Goal: Book appointment/travel/reservation

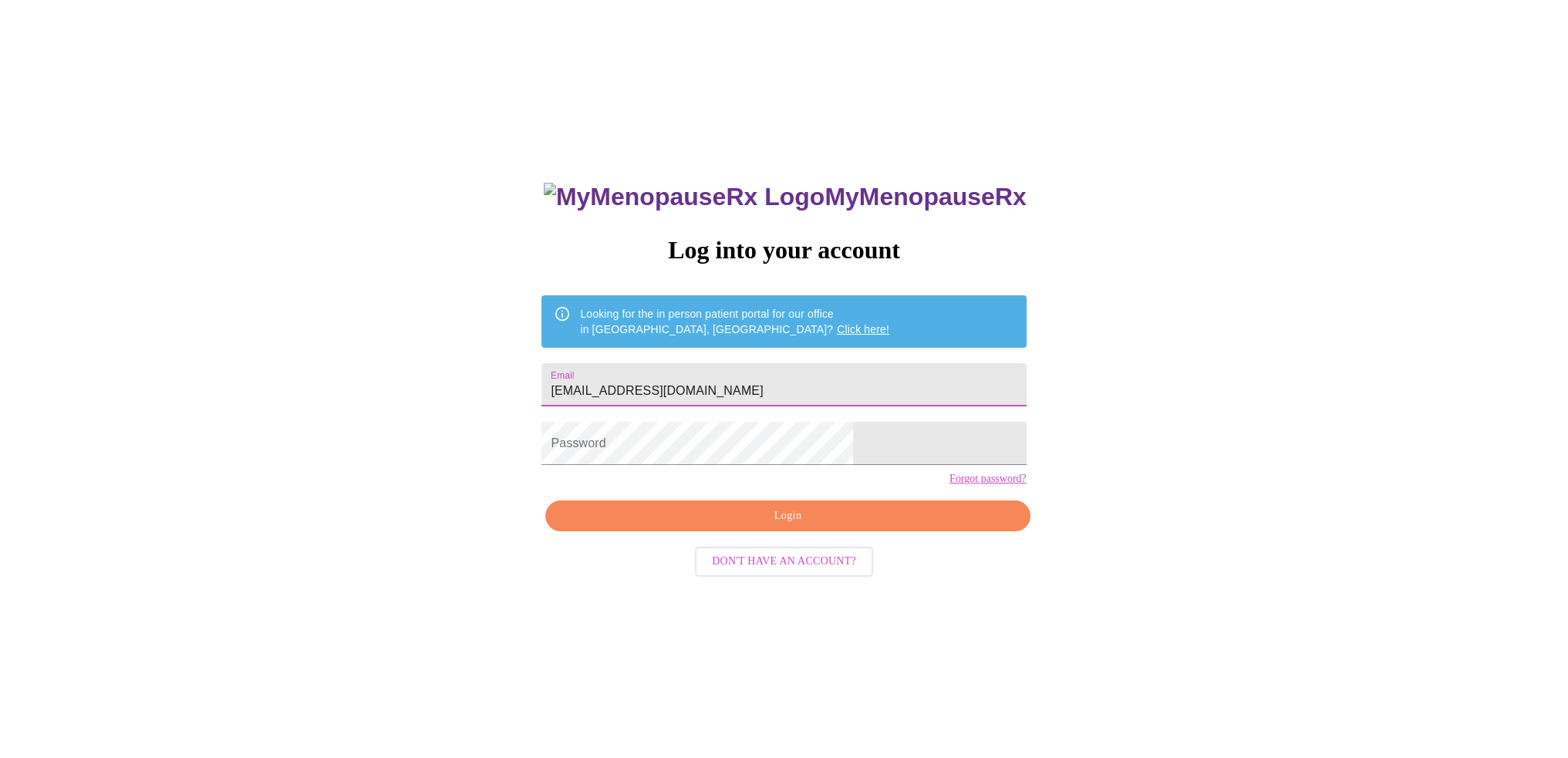
type input "[EMAIL_ADDRESS][DOMAIN_NAME]"
click at [808, 526] on span "Login" at bounding box center [787, 516] width 449 height 19
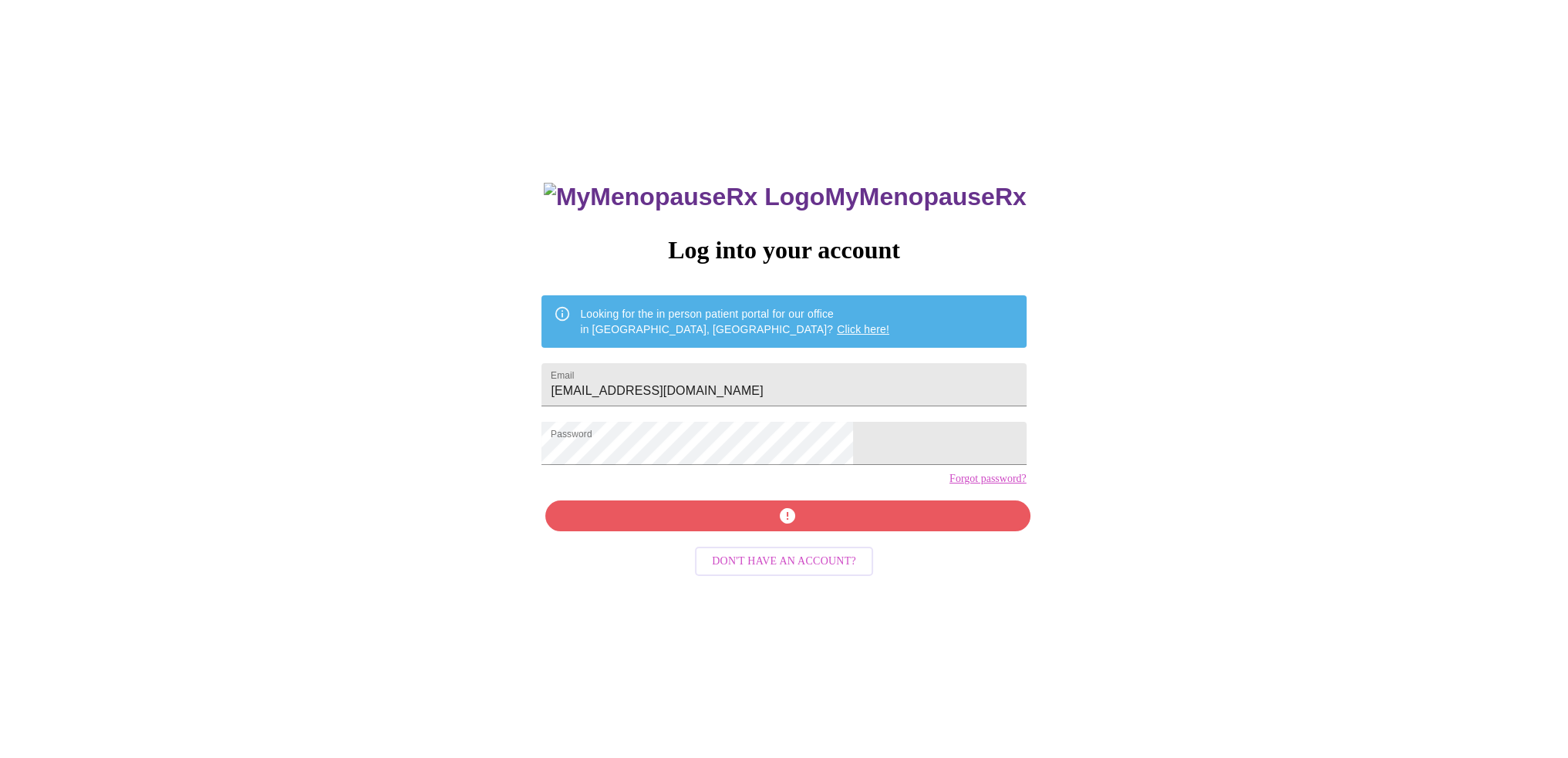
drag, startPoint x: 800, startPoint y: 548, endPoint x: 769, endPoint y: 546, distance: 31.1
click at [800, 549] on div "MyMenopauseRx Log into your account Looking for the in person patient portal fo…" at bounding box center [784, 537] width 516 height 758
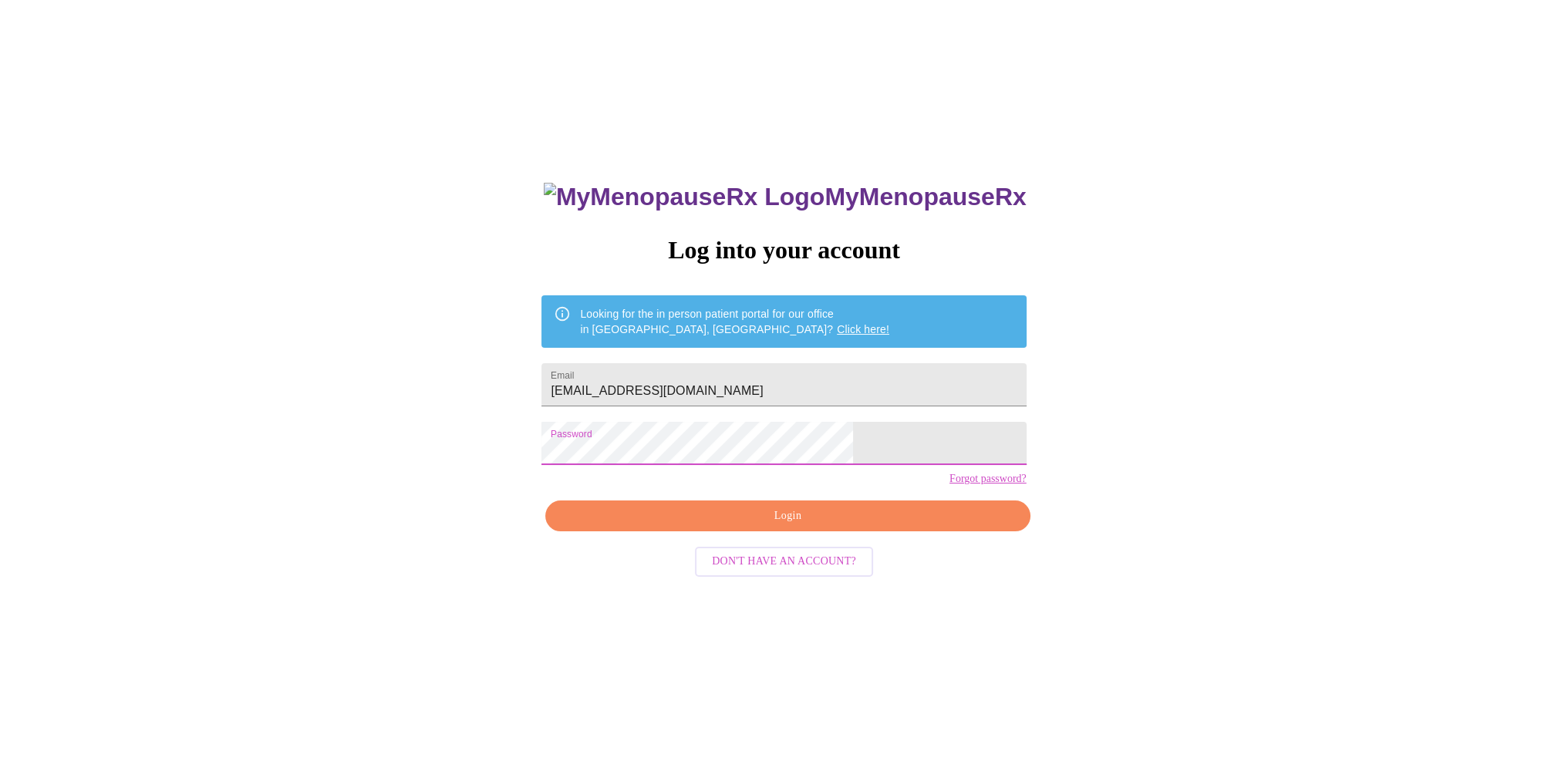
click at [571, 462] on div "MyMenopauseRx Log into your account Looking for the in person patient portal fo…" at bounding box center [784, 461] width 1555 height 910
click at [783, 526] on span "Login" at bounding box center [787, 516] width 449 height 19
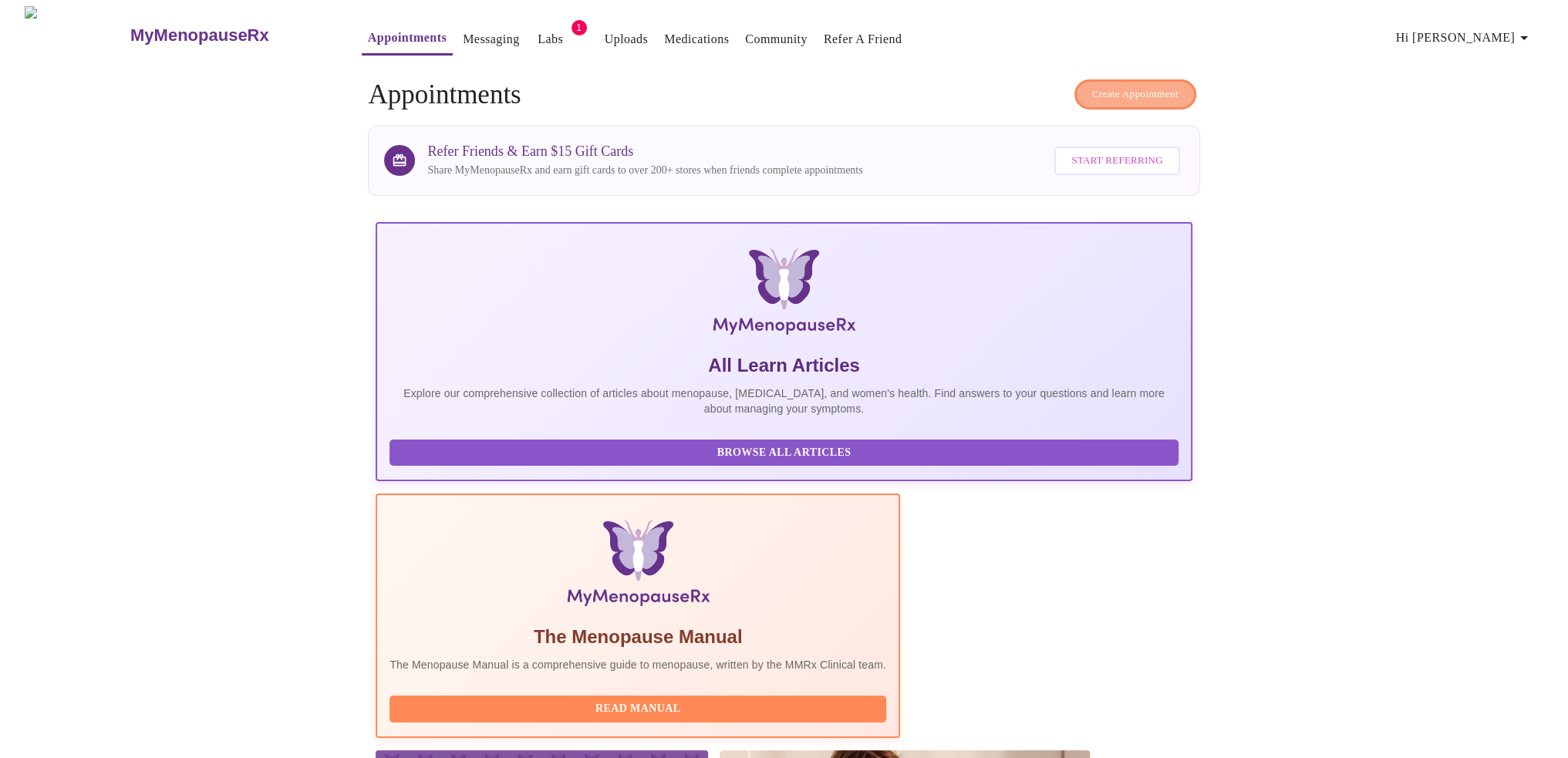
click at [1096, 87] on span "Create Appointment" at bounding box center [1135, 95] width 87 height 18
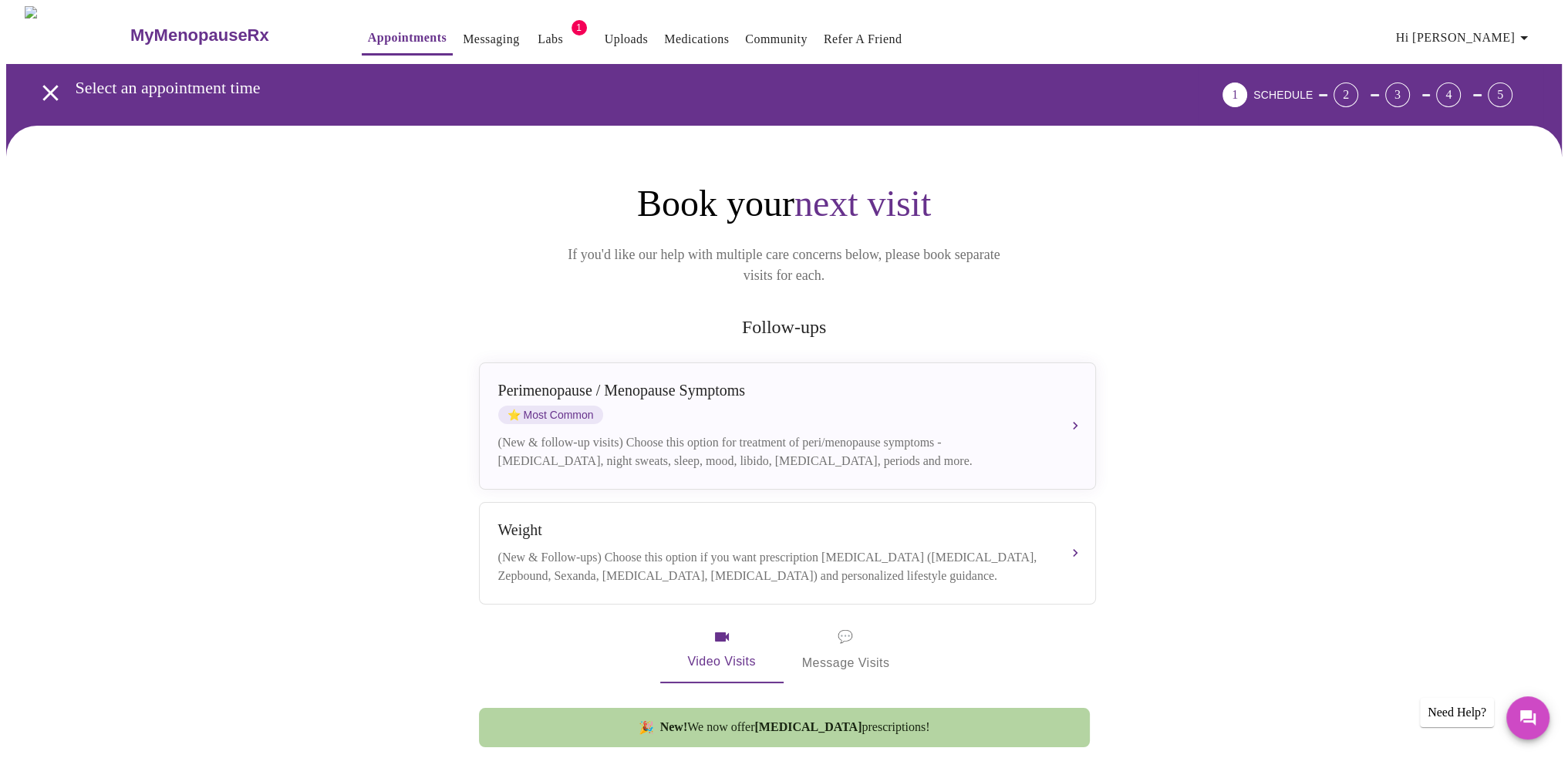
scroll to position [77, 0]
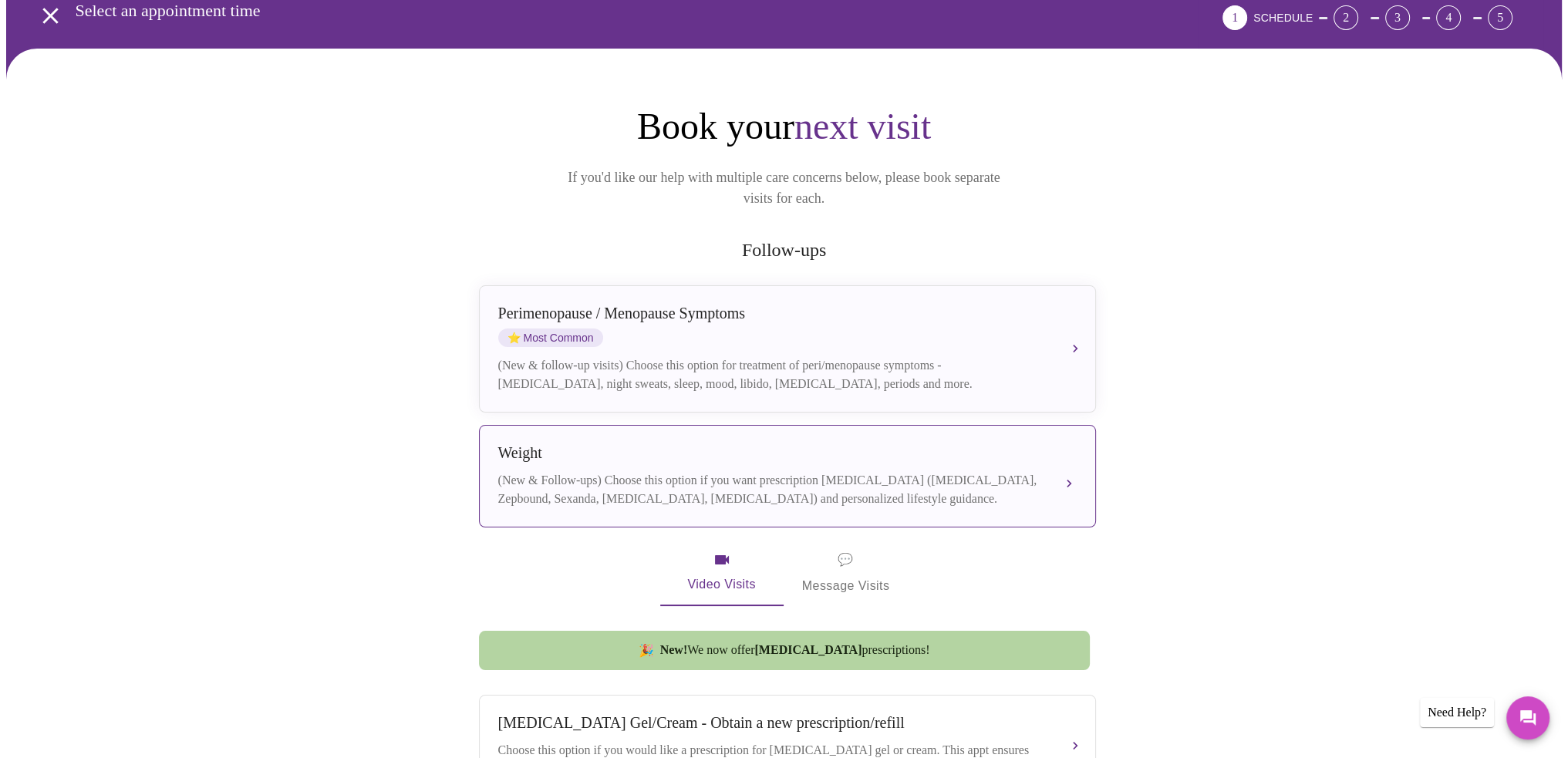
click at [959, 473] on div "(New & Follow-ups) Choose this option if you want prescription weight managemen…" at bounding box center [772, 490] width 548 height 37
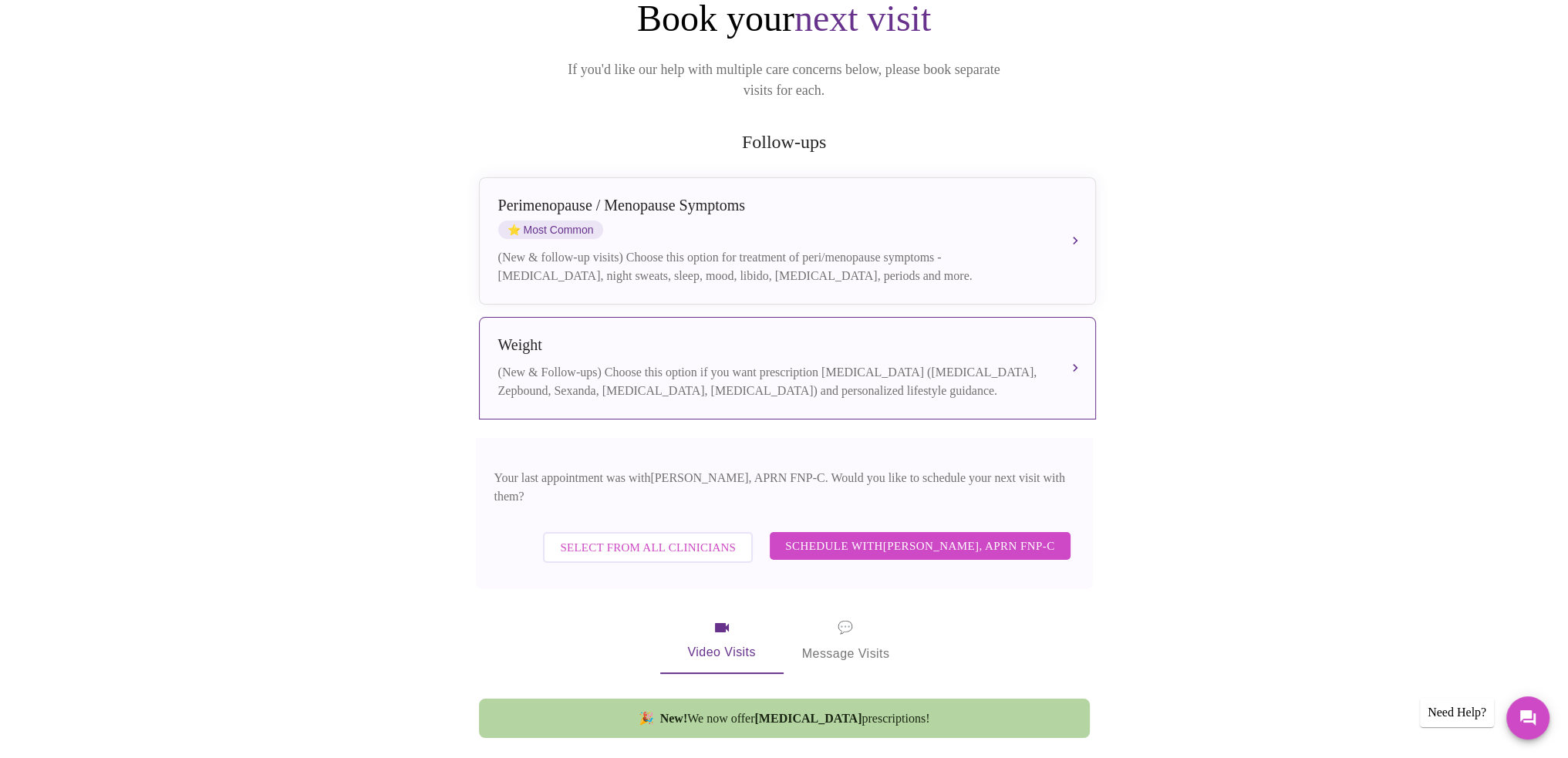
scroll to position [231, 0]
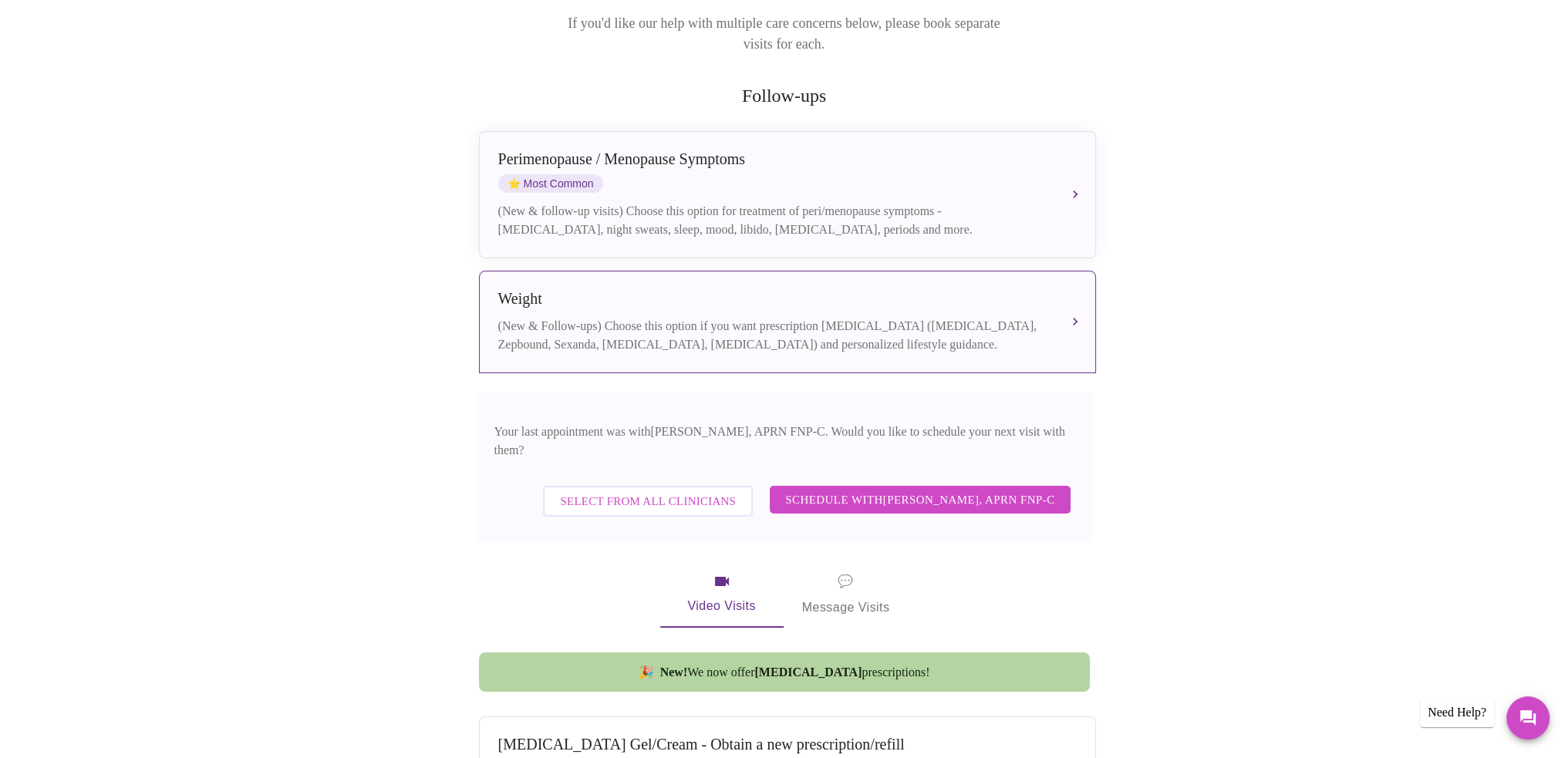
click at [1026, 490] on span "Schedule with Kelly Perisin, APRN FNP-C" at bounding box center [920, 500] width 269 height 20
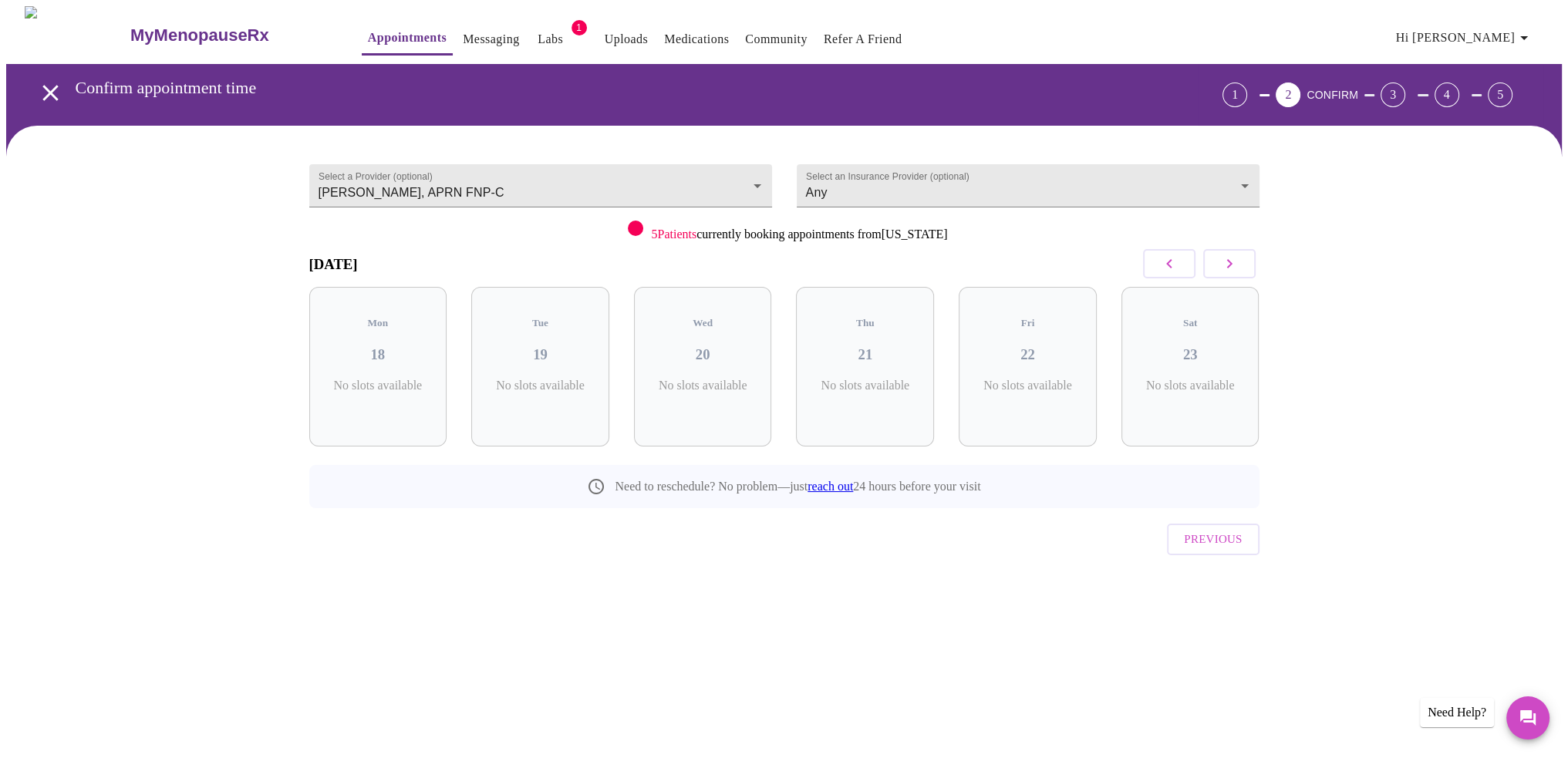
scroll to position [0, 0]
click at [1246, 268] on button "button" at bounding box center [1235, 264] width 53 height 29
click at [1173, 265] on icon "button" at bounding box center [1174, 263] width 19 height 19
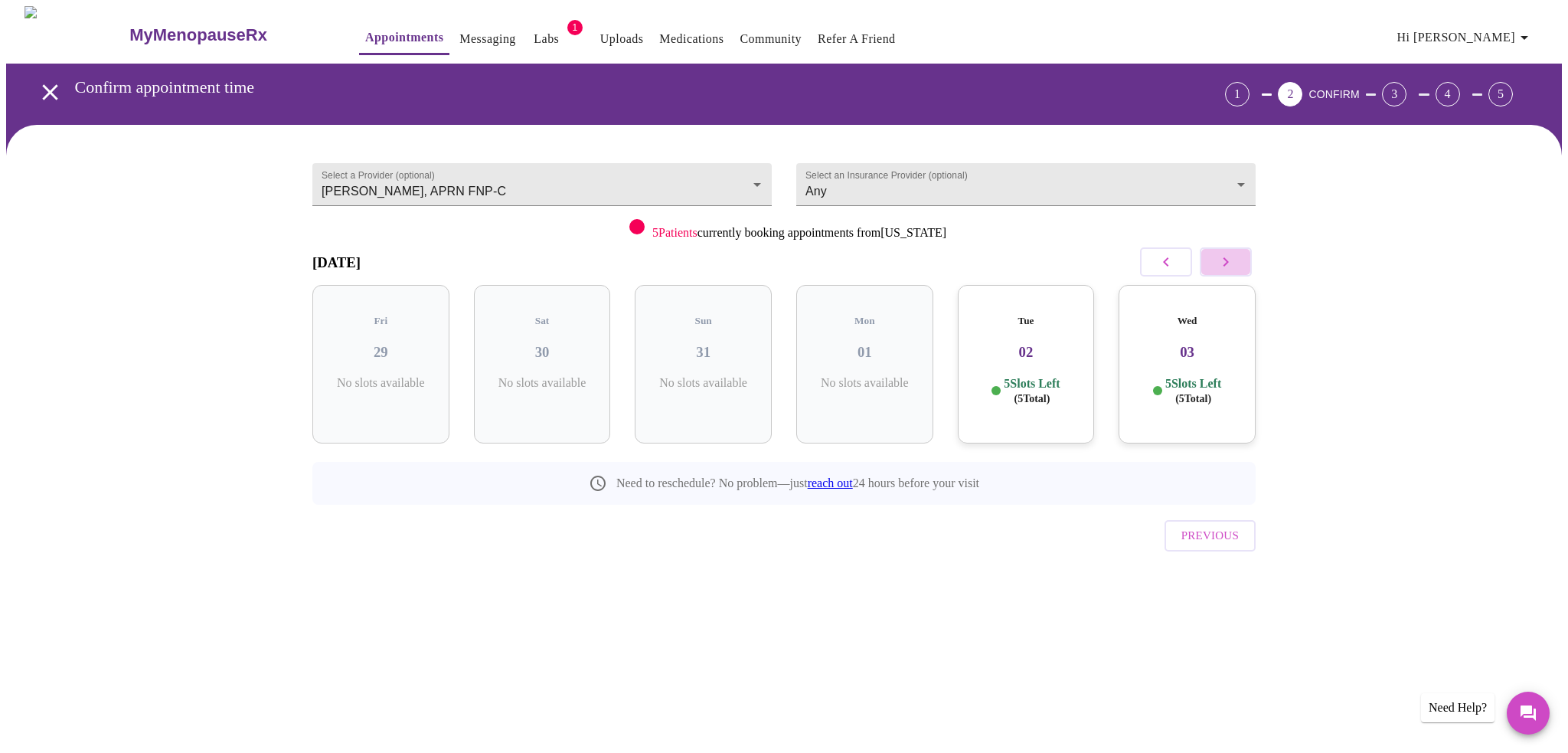
click at [1228, 262] on icon "button" at bounding box center [1227, 261] width 6 height 9
click at [1170, 263] on icon "button" at bounding box center [1166, 261] width 18 height 18
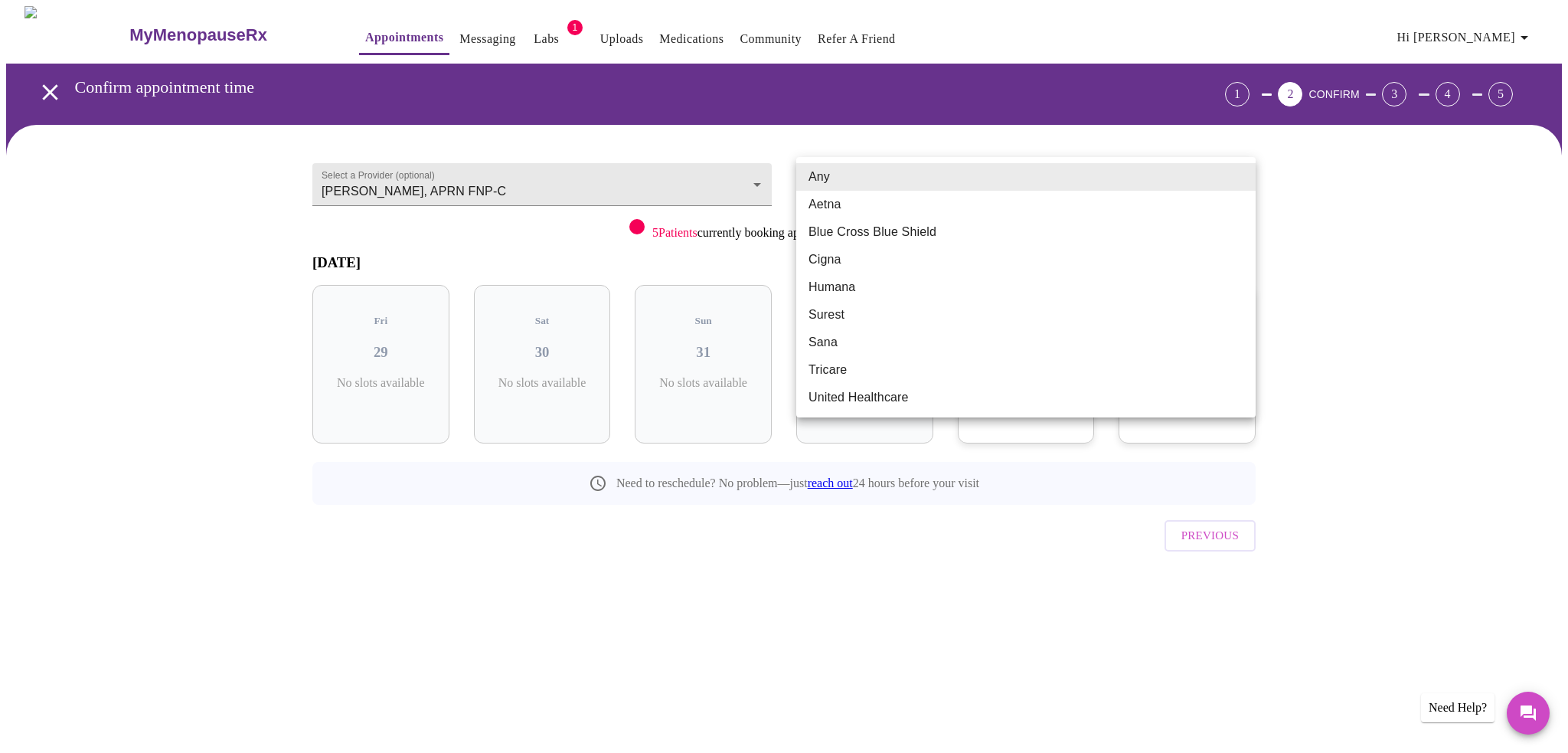
click at [1172, 175] on body "MyMenopauseRx Appointments Messaging Labs 1 Uploads Medications Community Refer…" at bounding box center [784, 316] width 1555 height 622
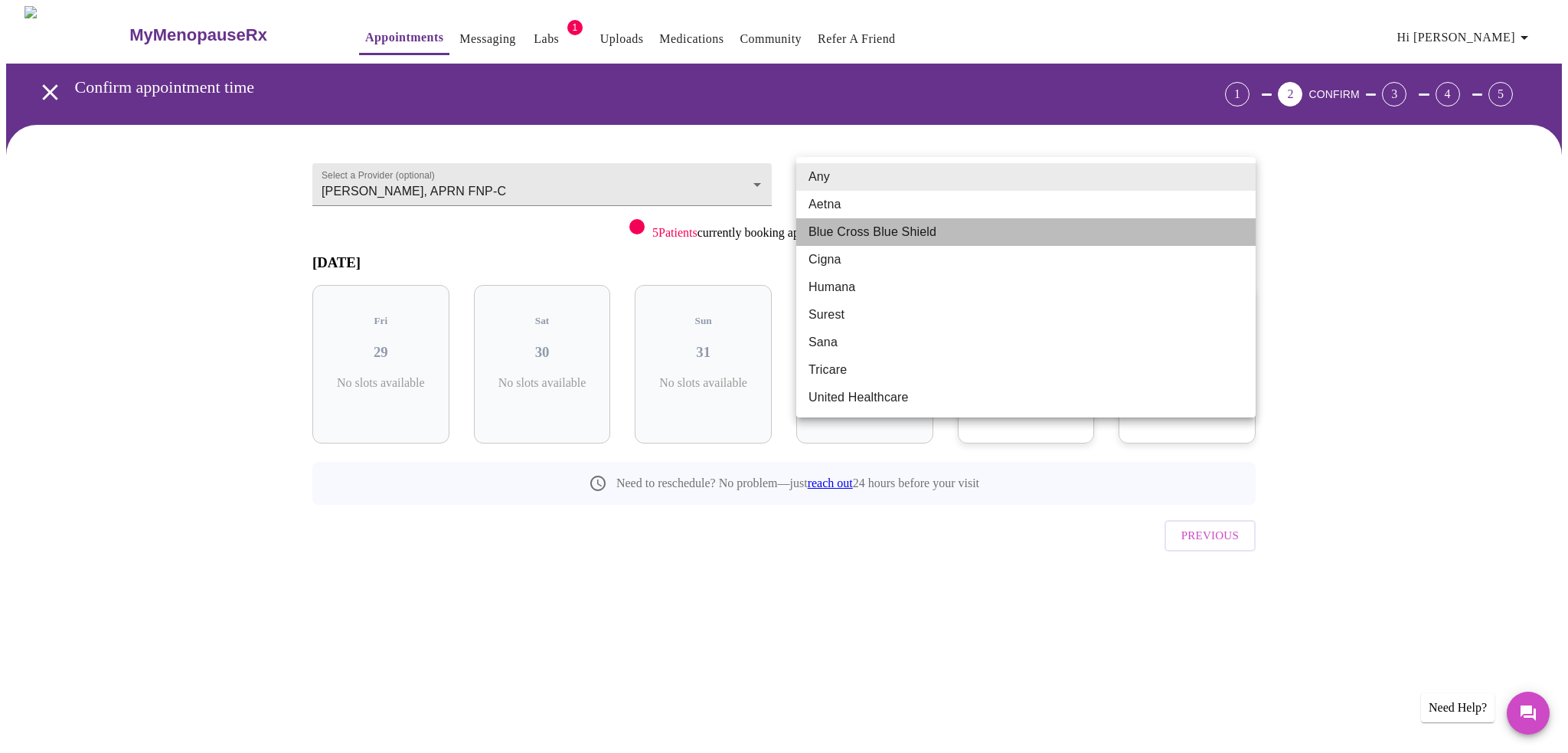
click at [894, 237] on li "Blue Cross Blue Shield" at bounding box center [1025, 232] width 459 height 27
type input "Blue Cross Blue Shield"
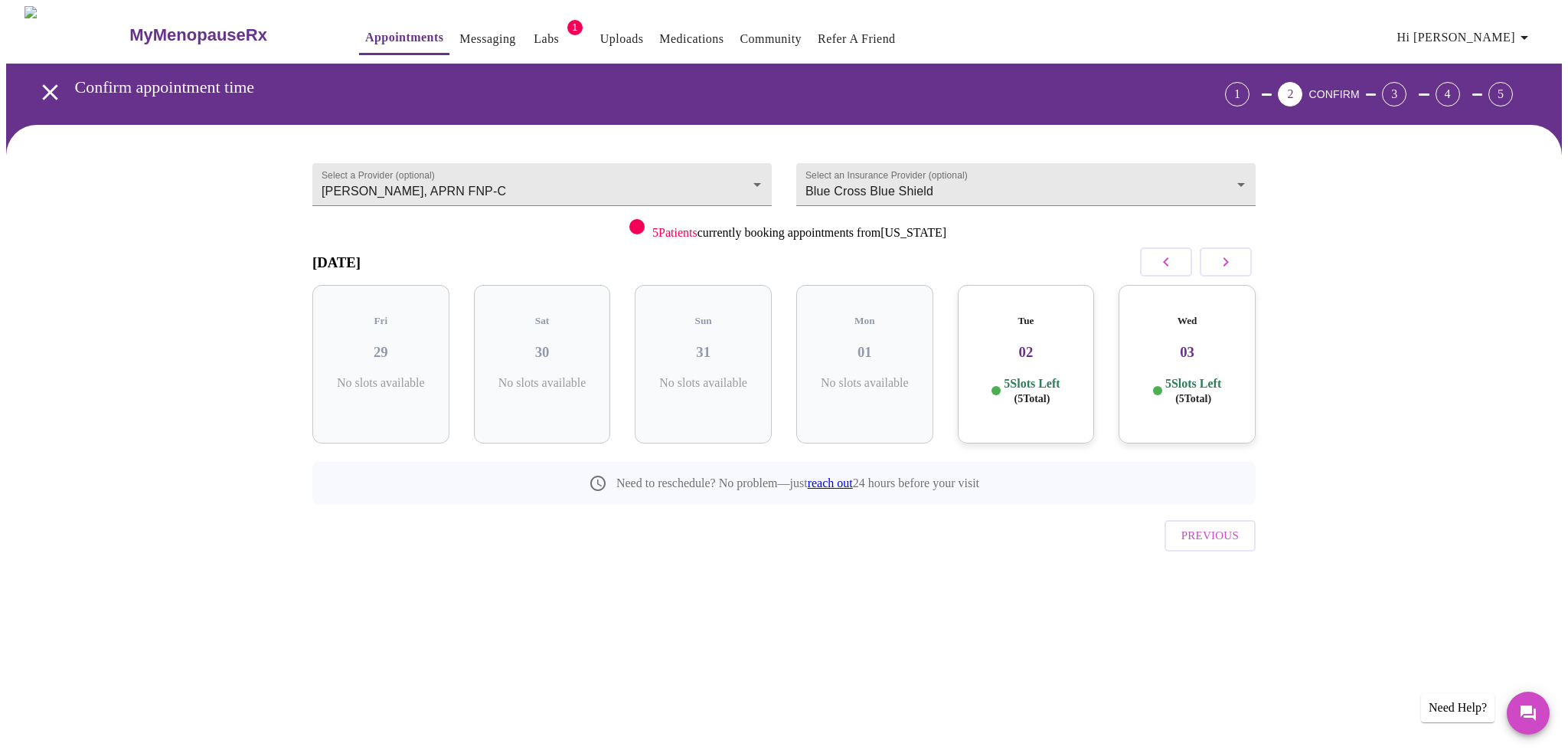
click at [1187, 358] on div "Wed 03 5 Slots Left ( 5 Total)" at bounding box center [1187, 364] width 137 height 159
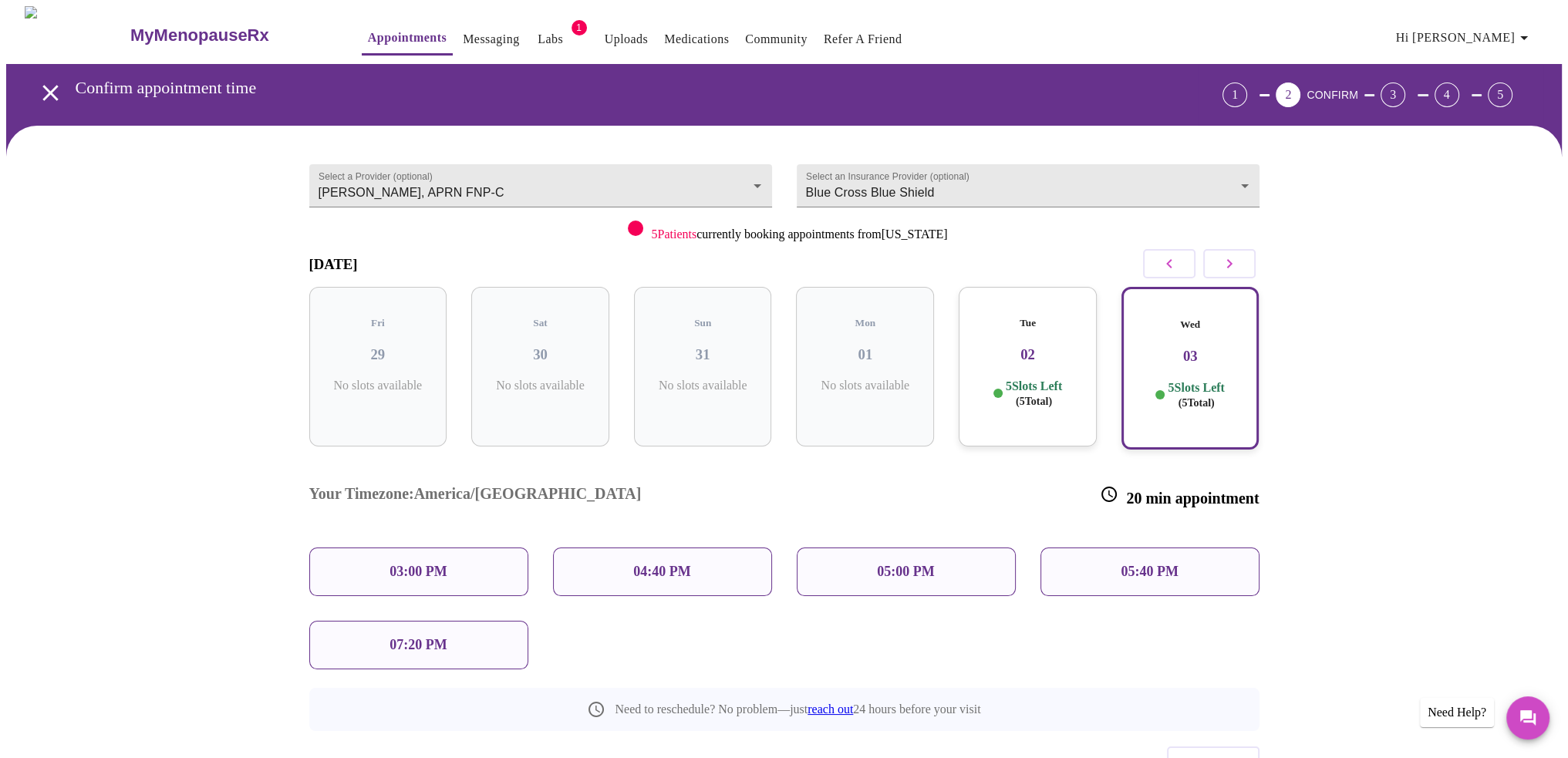
click at [489, 548] on div "03:00 PM" at bounding box center [418, 572] width 219 height 49
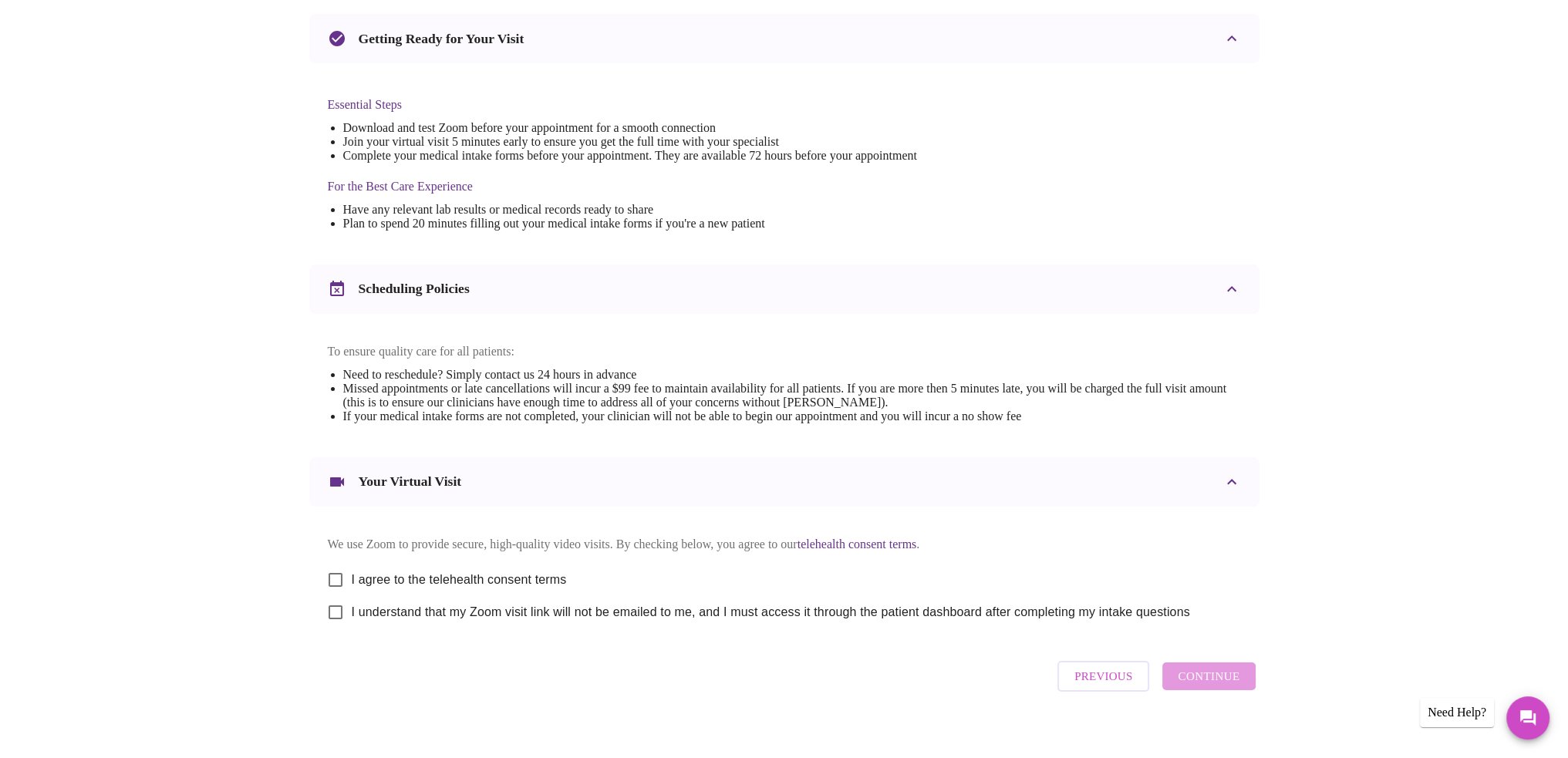
scroll to position [359, 0]
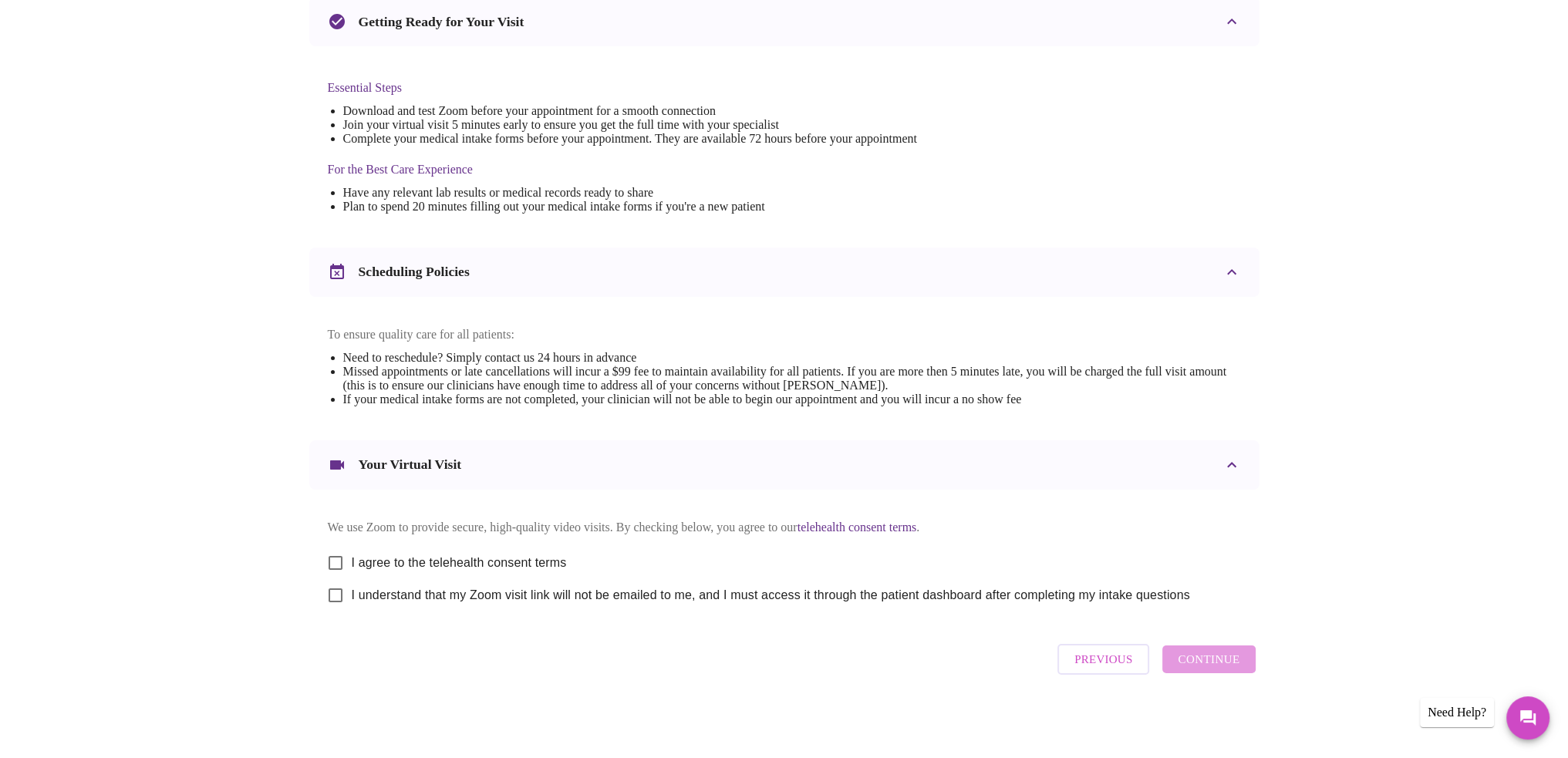
click at [335, 552] on input "I agree to the telehealth consent terms" at bounding box center [335, 562] width 32 height 32
checkbox input "true"
drag, startPoint x: 334, startPoint y: 596, endPoint x: 608, endPoint y: 557, distance: 276.8
click at [334, 597] on input "I understand that my Zoom visit link will not be emailed to me, and I must acce…" at bounding box center [335, 594] width 32 height 32
checkbox input "true"
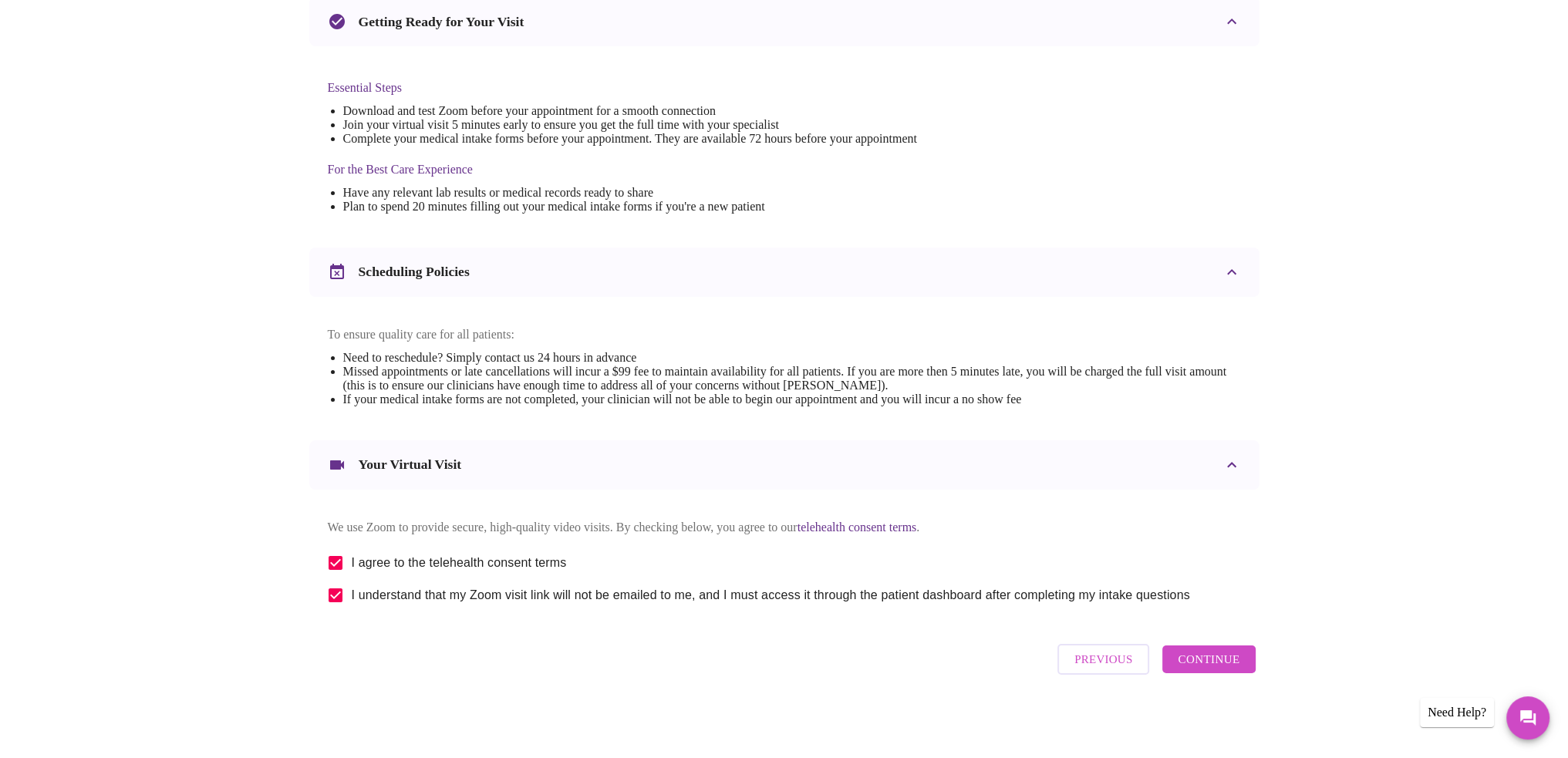
click at [1210, 669] on span "Continue" at bounding box center [1207, 659] width 61 height 20
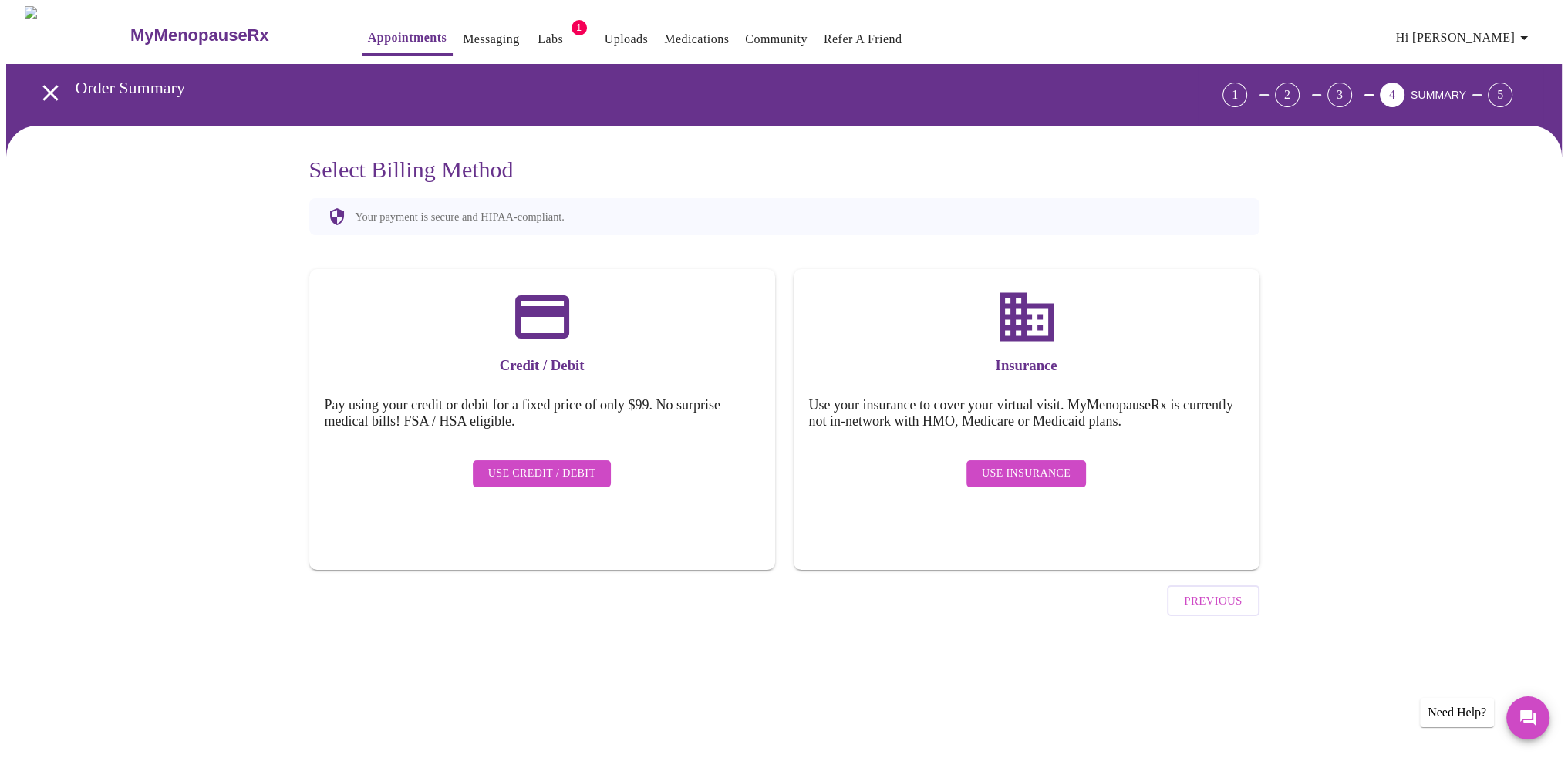
scroll to position [0, 0]
click at [1066, 464] on span "Use Insurance" at bounding box center [1031, 474] width 89 height 19
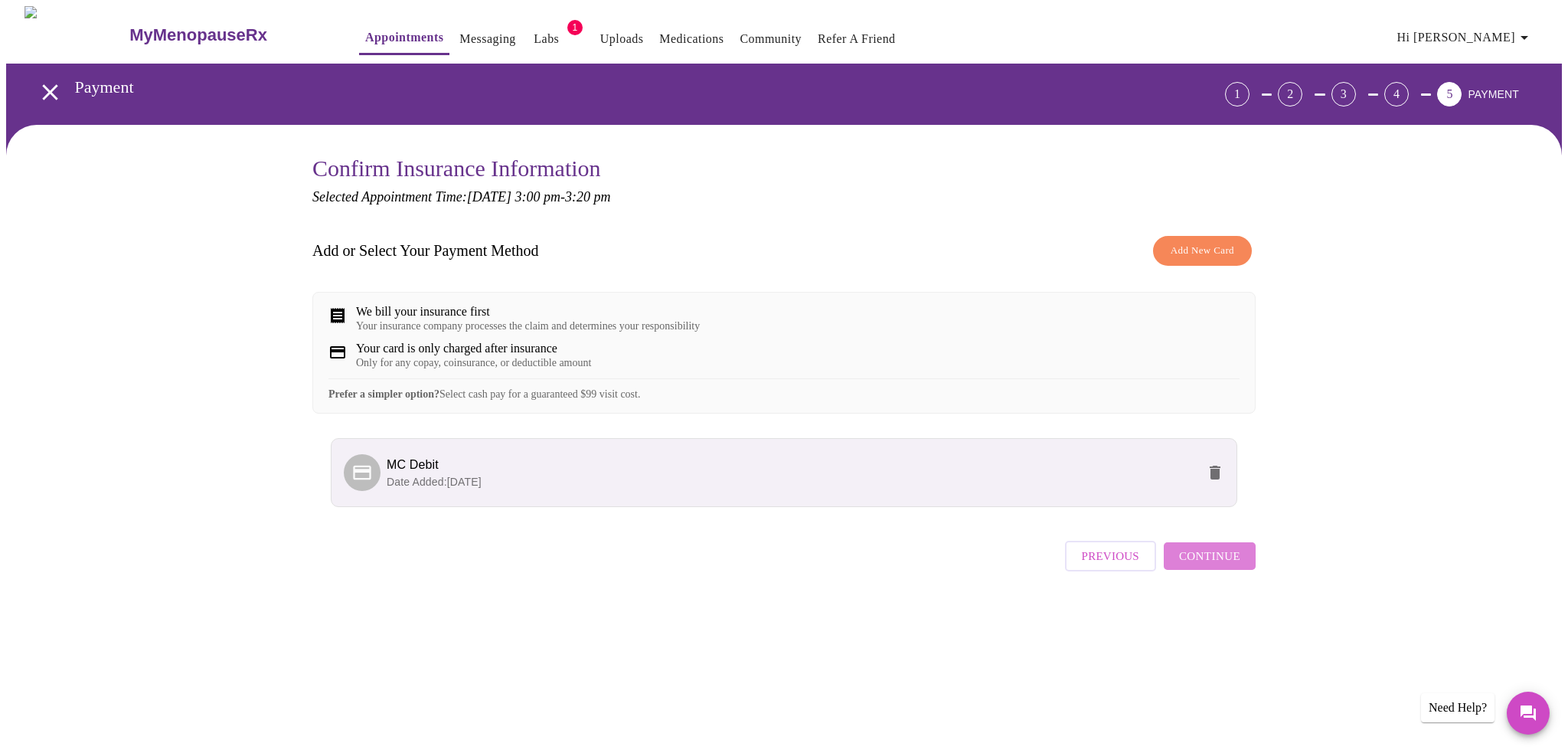
click at [1219, 566] on span "Continue" at bounding box center [1209, 556] width 61 height 20
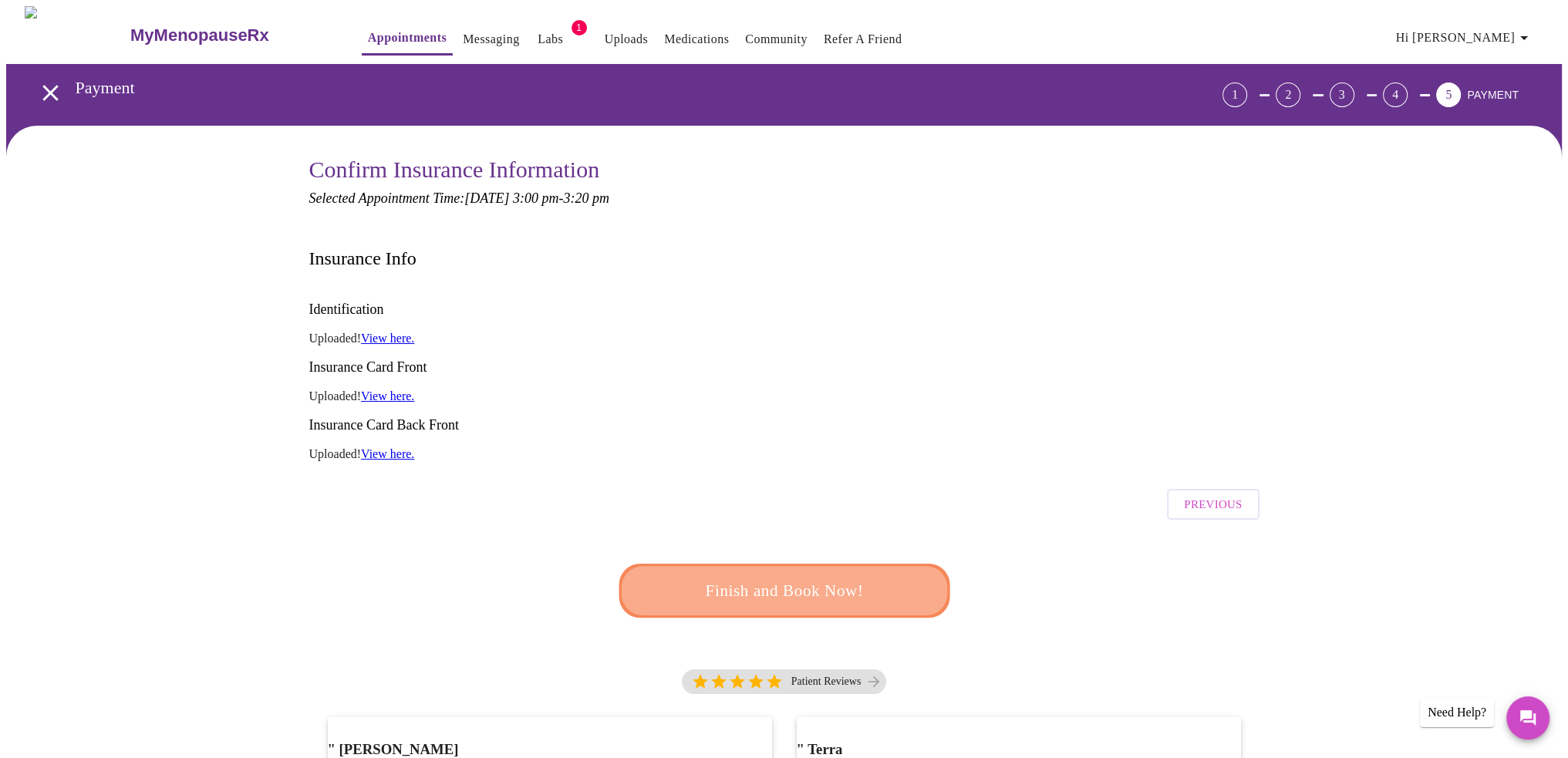
click at [786, 577] on span "Finish and Book Now!" at bounding box center [784, 590] width 286 height 28
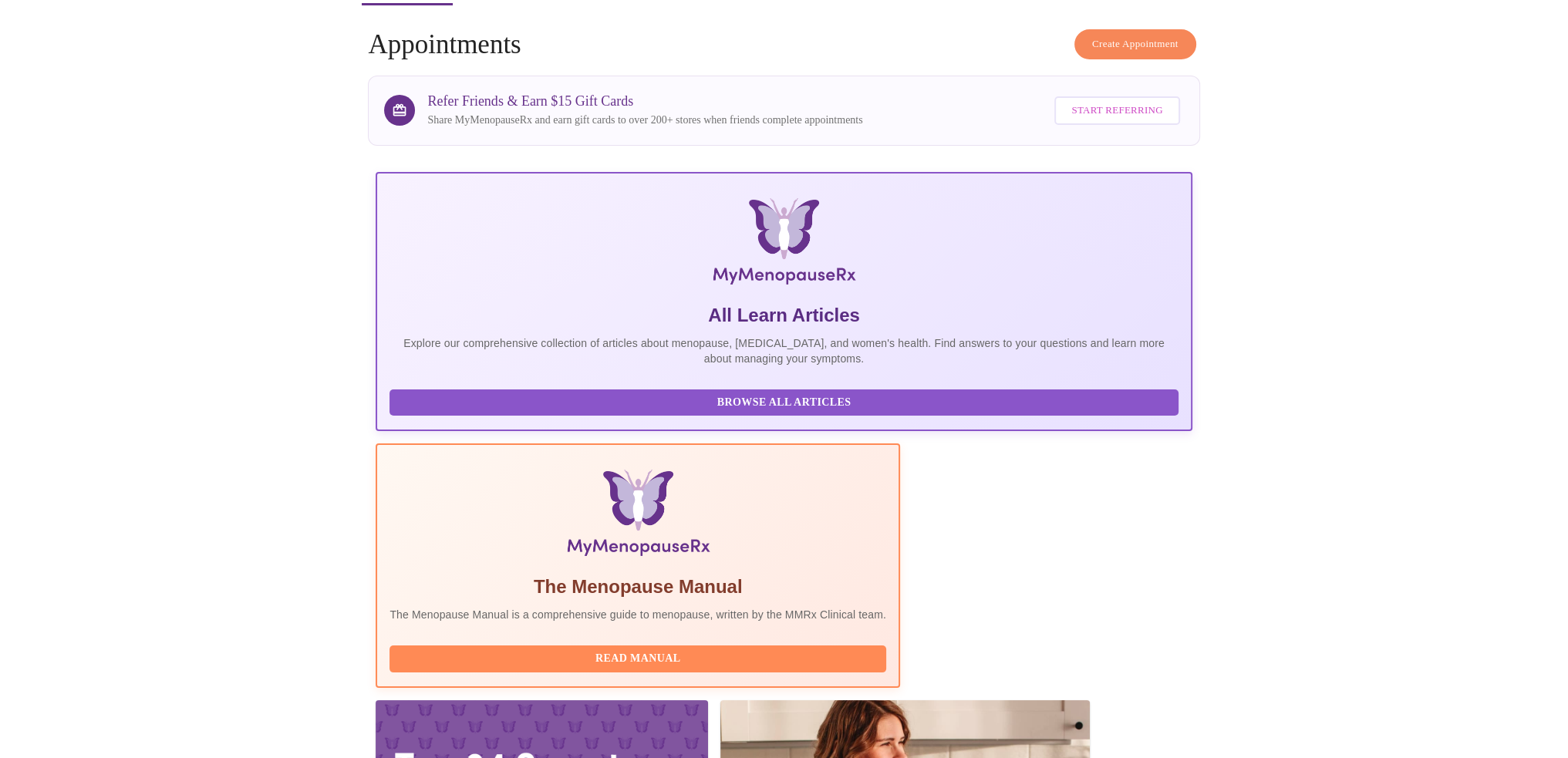
scroll to position [77, 0]
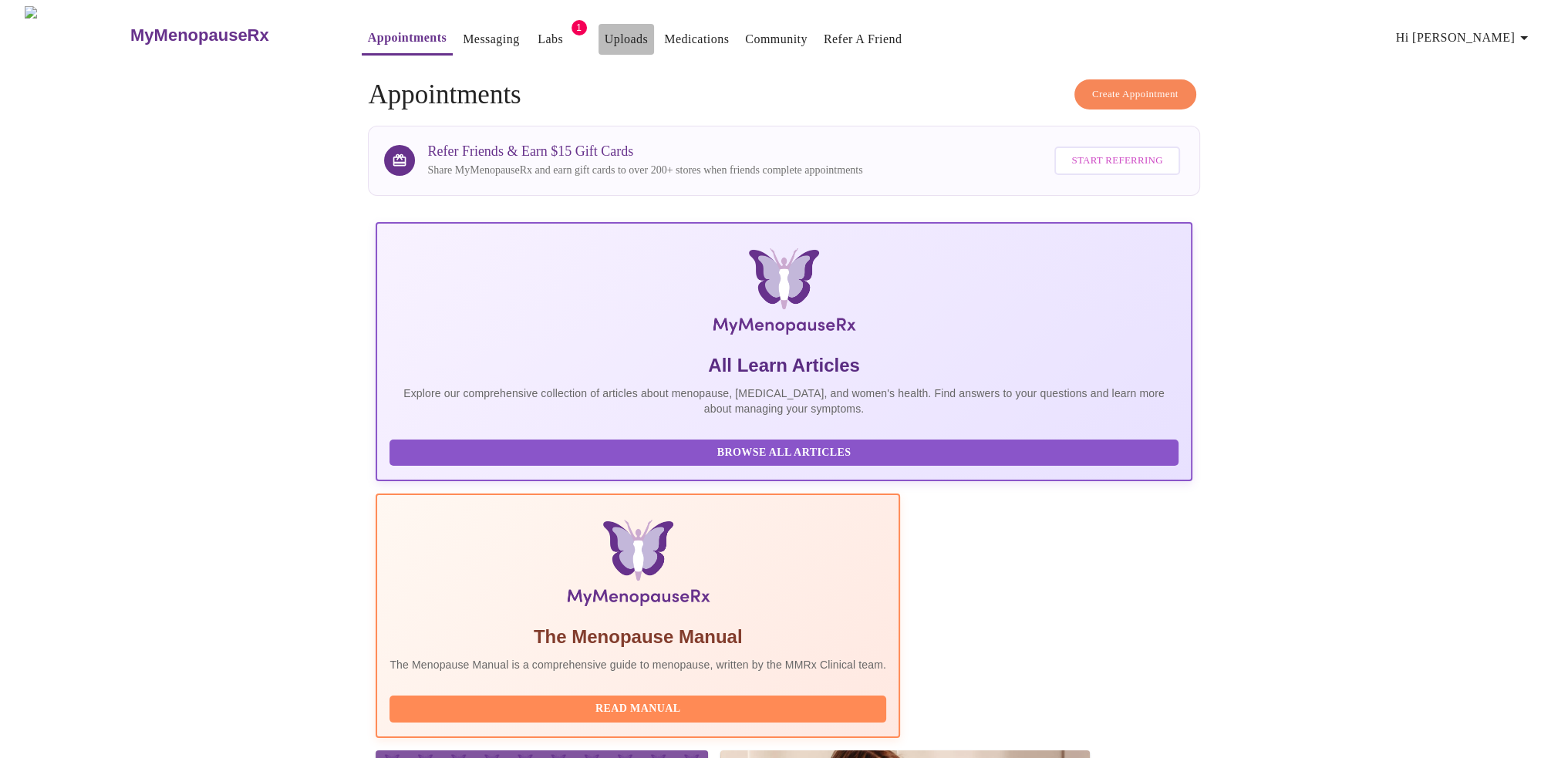
click at [604, 30] on link "Uploads" at bounding box center [626, 39] width 44 height 21
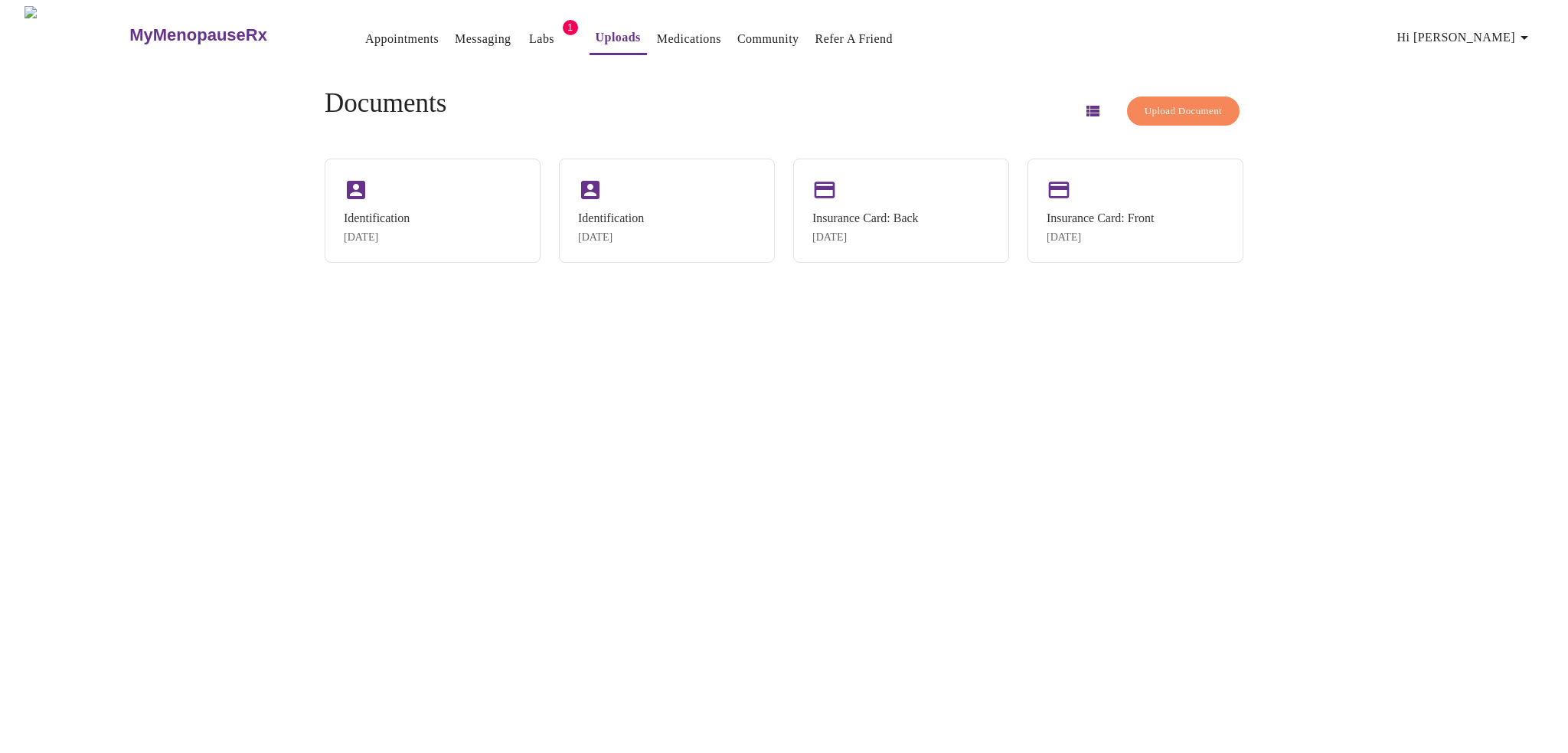
click at [455, 35] on link "Messaging" at bounding box center [483, 39] width 56 height 21
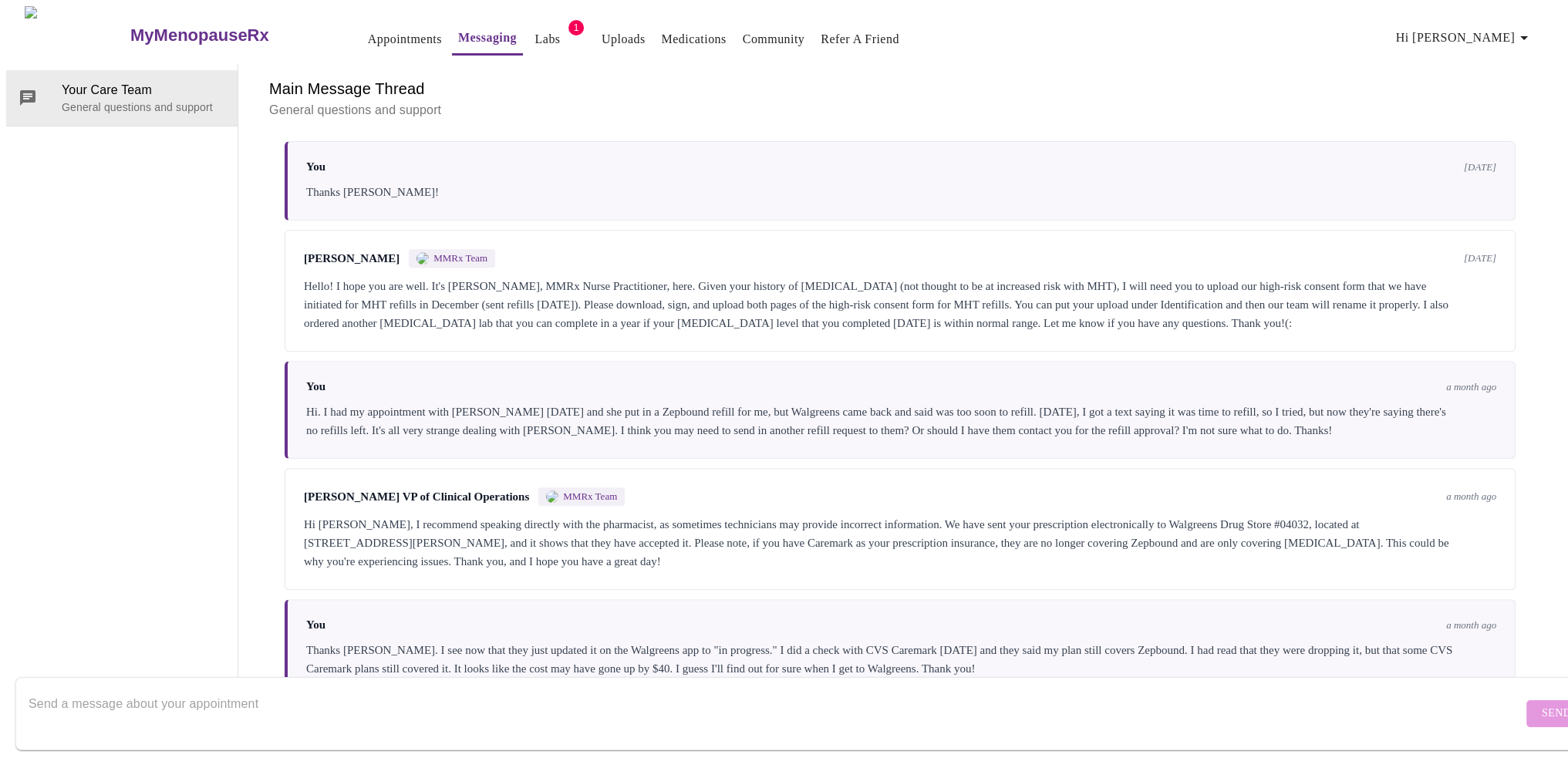
scroll to position [1021, 0]
click at [666, 689] on textarea "Send a message about your appointment" at bounding box center [775, 713] width 1494 height 50
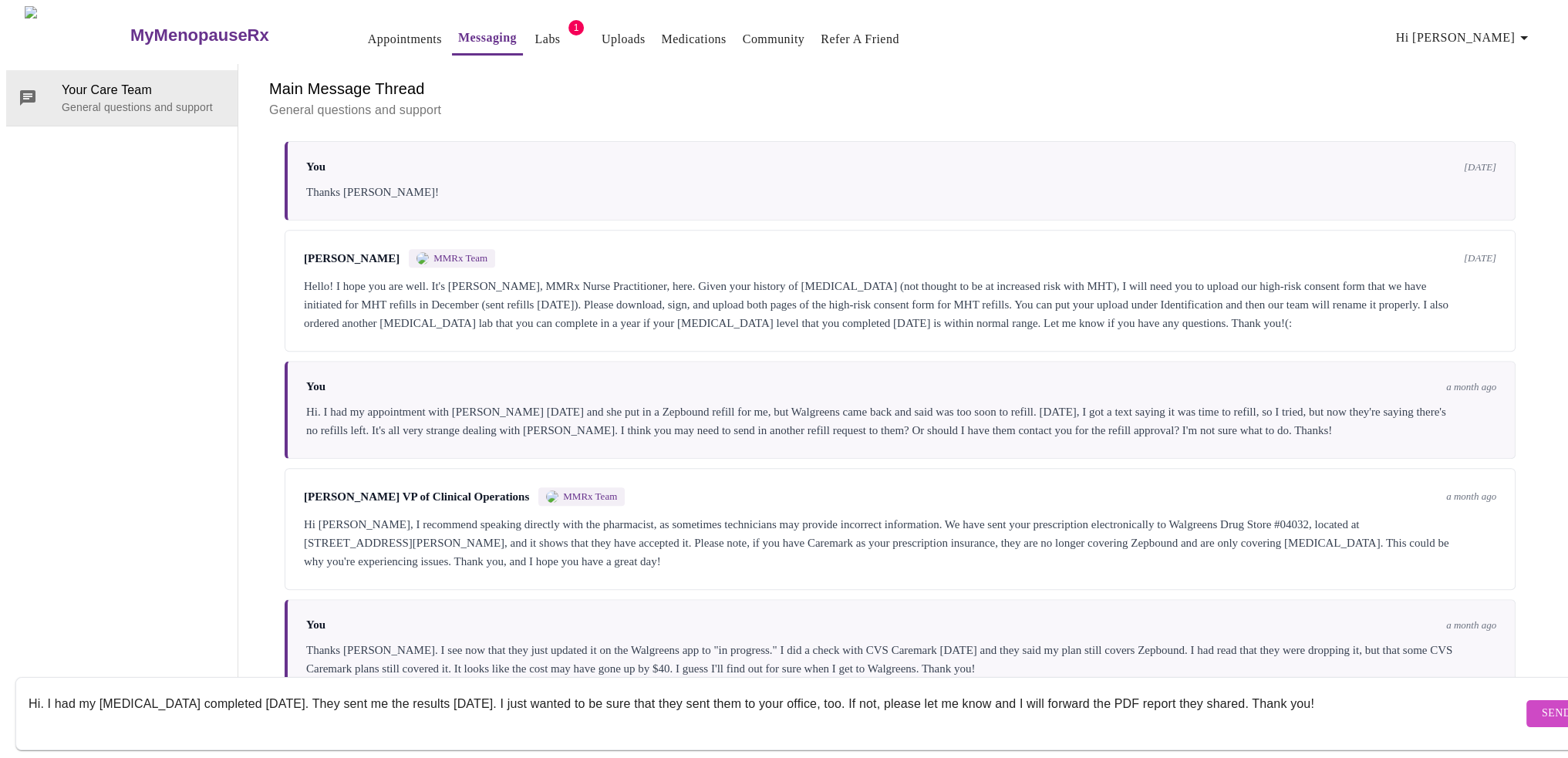
click at [376, 689] on textarea "Hi. I had my [MEDICAL_DATA] completed [DATE]. They sent me the results [DATE]. …" at bounding box center [775, 713] width 1494 height 50
type textarea "Hi. I had my [MEDICAL_DATA] completed [DATE]. The diagnostic center sent me the…"
click at [1542, 704] on span "Send" at bounding box center [1556, 714] width 29 height 19
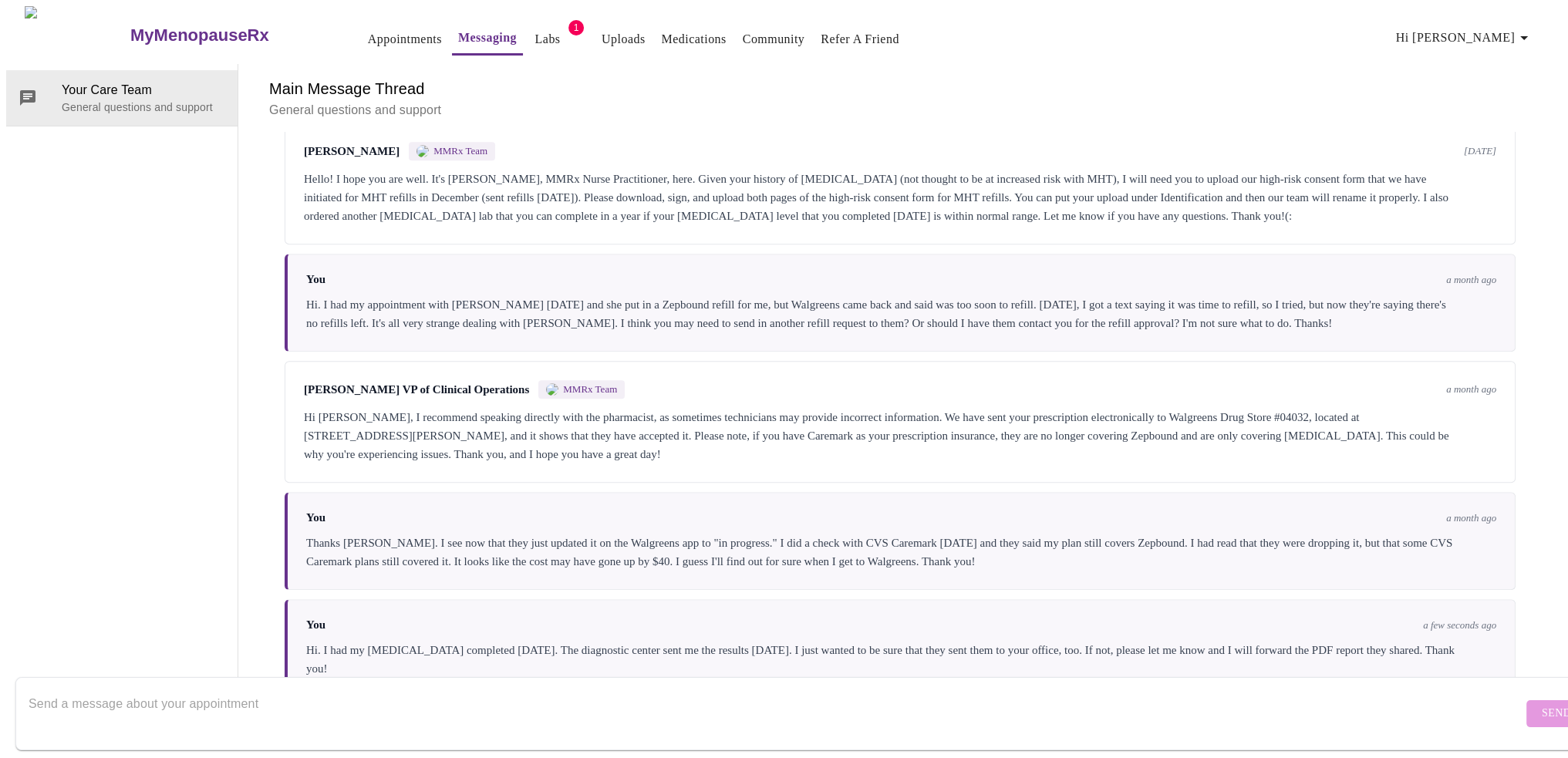
scroll to position [0, 0]
click at [535, 28] on link "Labs" at bounding box center [548, 39] width 25 height 21
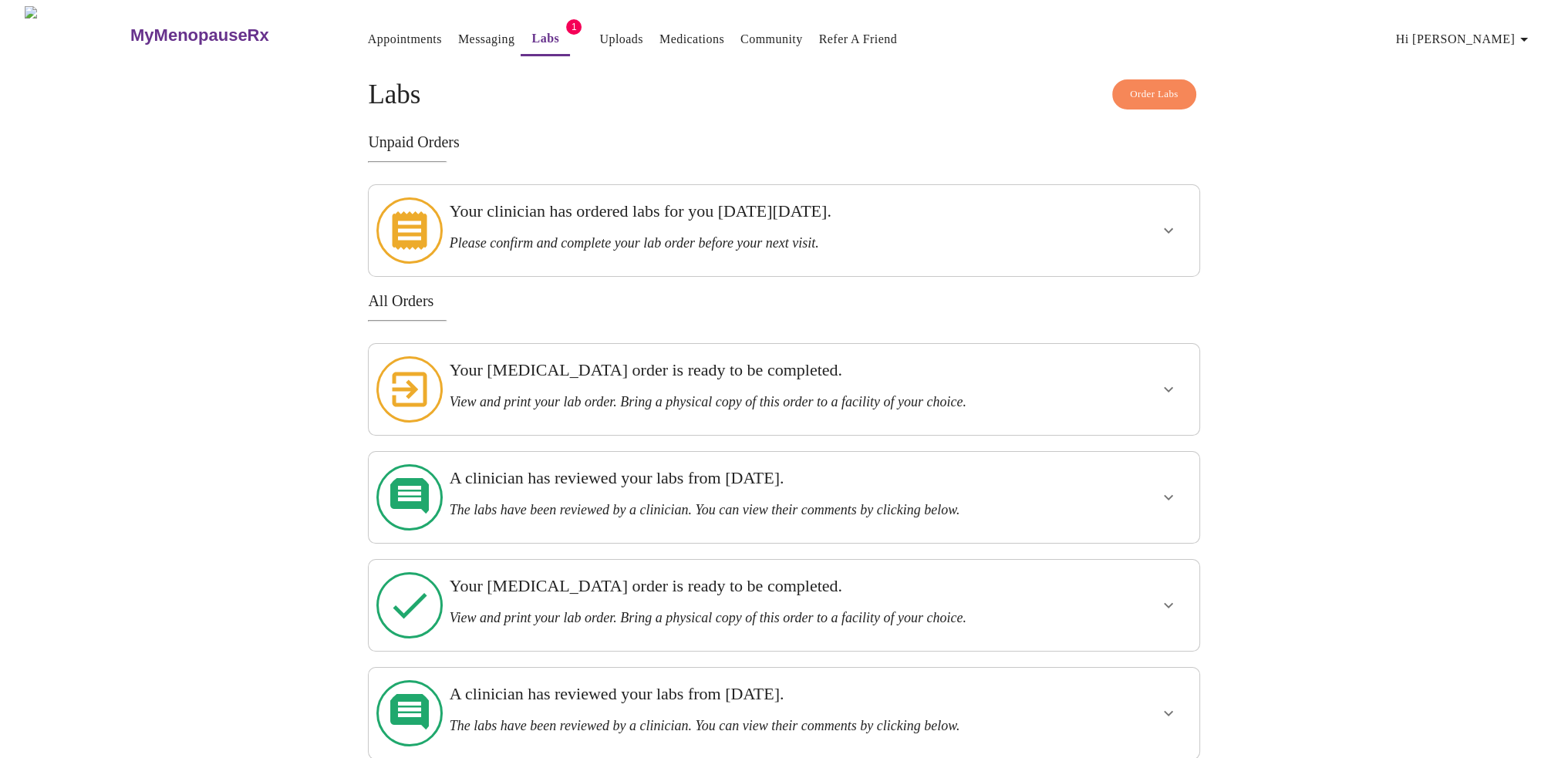
click at [1161, 224] on icon "show more" at bounding box center [1167, 230] width 19 height 19
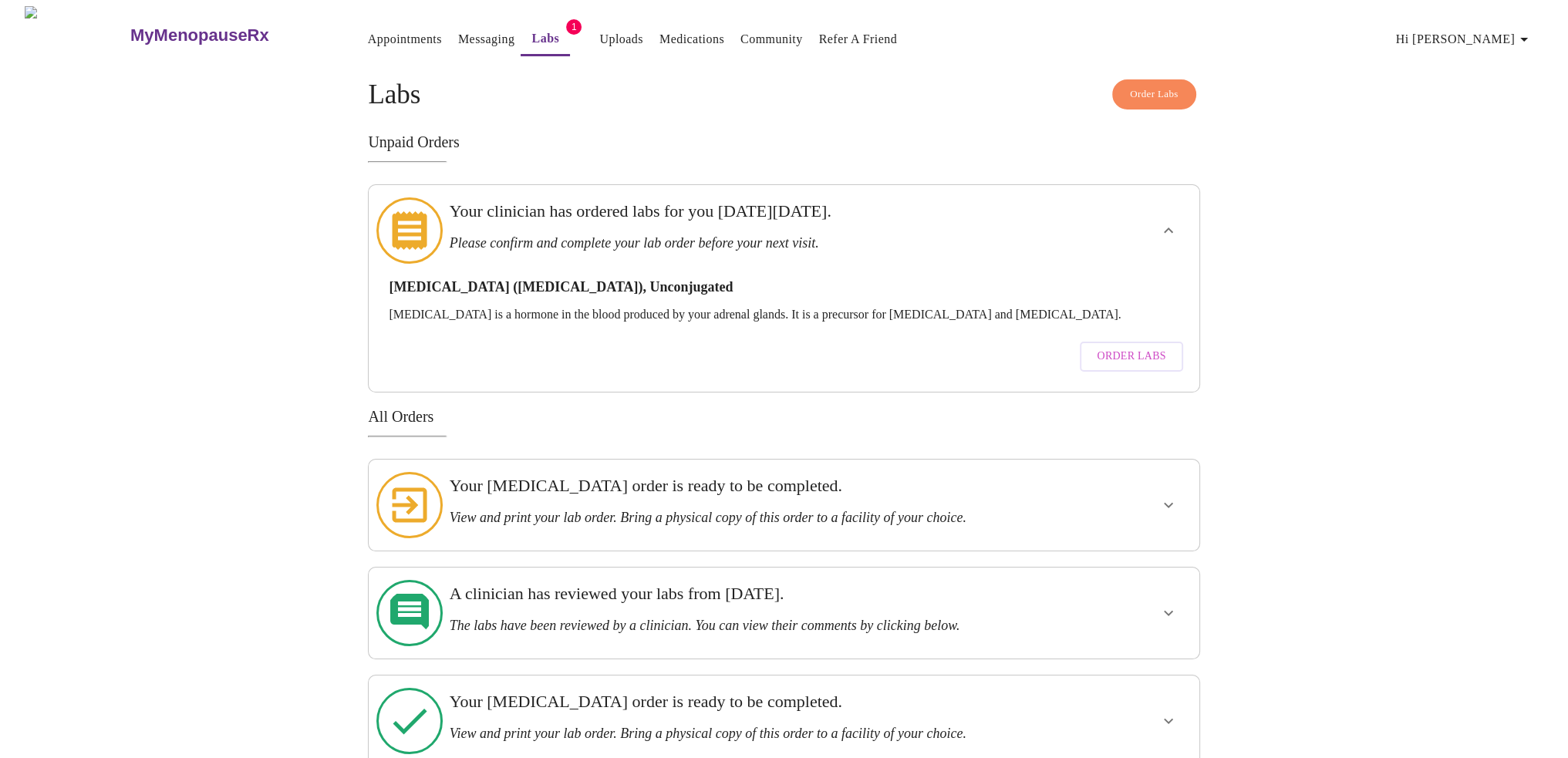
click at [223, 301] on div "MyMenopauseRx Appointments Messaging Labs 1 Uploads Medications Community Refer…" at bounding box center [784, 548] width 1555 height 1084
click at [328, 307] on div "Order Labs Labs Unpaid Orders Your clinician has ordered labs for you [DATE][DA…" at bounding box center [784, 586] width 987 height 1011
click at [1173, 222] on icon "show more" at bounding box center [1167, 230] width 19 height 19
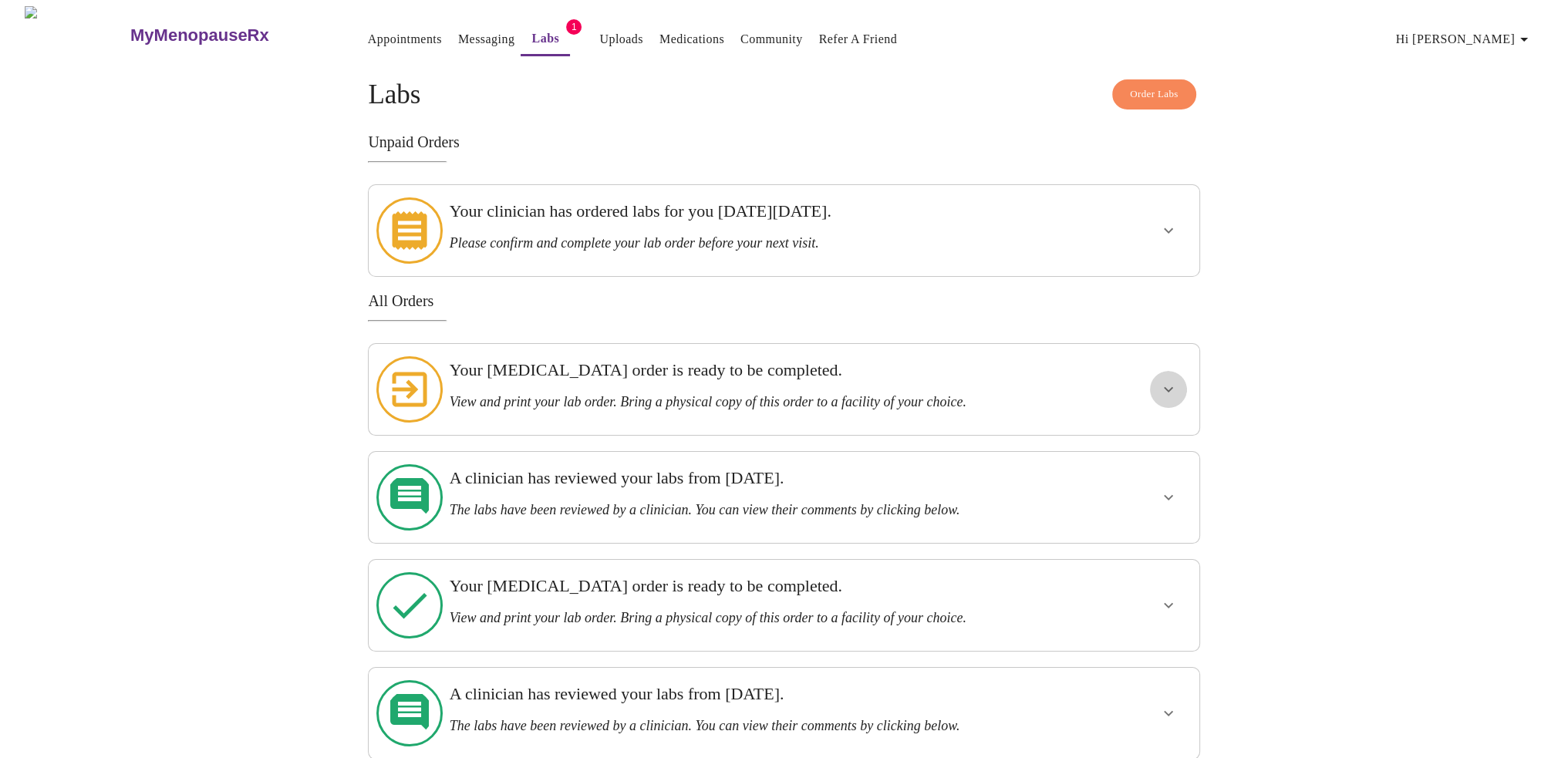
click at [1172, 380] on icon "show more" at bounding box center [1167, 389] width 19 height 19
click at [637, 394] on h3 "View and print your lab order. Bring a physical copy of this order to a facilit…" at bounding box center [744, 401] width 589 height 17
click at [231, 310] on div "MyMenopauseRx Appointments Messaging Labs 1 Uploads Medications Community Refer…" at bounding box center [784, 490] width 1555 height 969
click at [458, 32] on link "Messaging" at bounding box center [486, 39] width 57 height 21
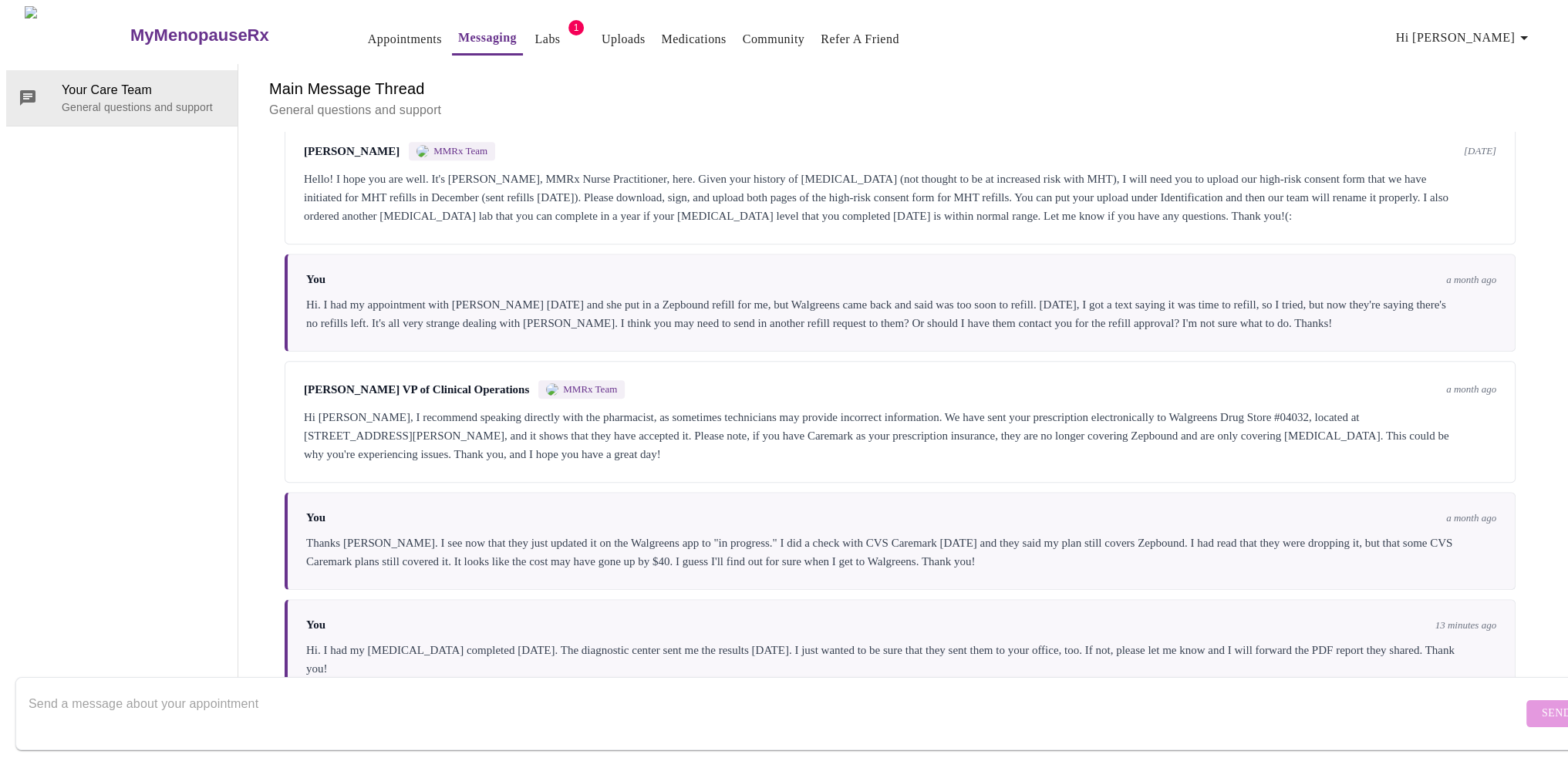
scroll to position [1132, 0]
